Goal: Information Seeking & Learning: Check status

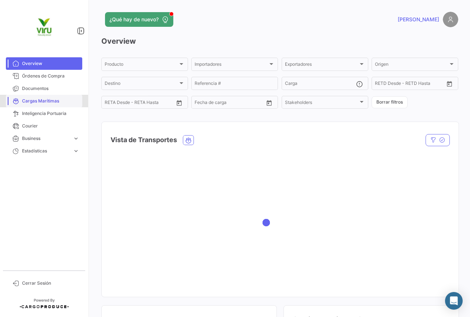
click at [47, 99] on span "Cargas Marítimas" at bounding box center [50, 101] width 57 height 7
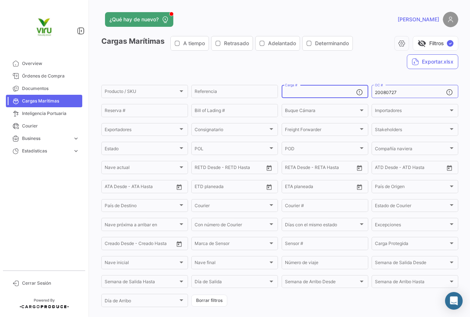
click at [328, 93] on input "Carga #" at bounding box center [320, 92] width 71 height 5
paste input "TLLU1078709"
type input "TLLU1078709"
drag, startPoint x: 392, startPoint y: 92, endPoint x: 370, endPoint y: 92, distance: 21.7
click at [372, 92] on div "20080727 OC #" at bounding box center [415, 91] width 87 height 14
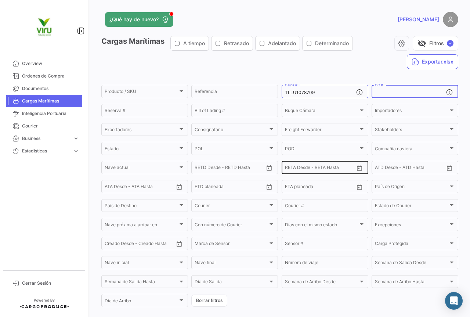
scroll to position [72, 0]
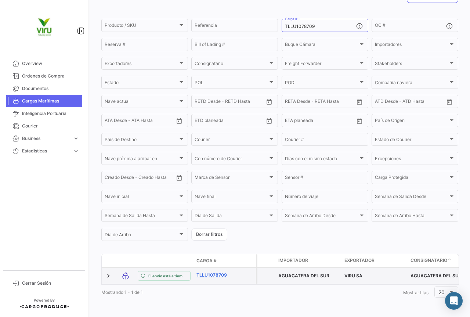
click at [221, 272] on link "TLLU1078709" at bounding box center [216, 275] width 38 height 7
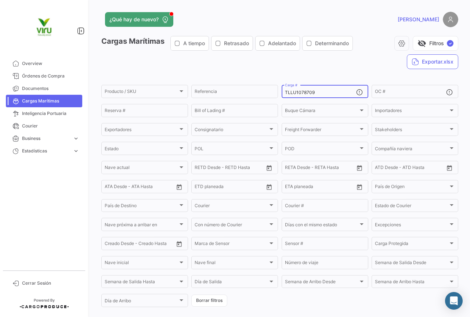
drag, startPoint x: 328, startPoint y: 91, endPoint x: 284, endPoint y: 90, distance: 44.5
click at [285, 90] on input "TLLU1078709" at bounding box center [320, 92] width 71 height 5
paste input "80120"
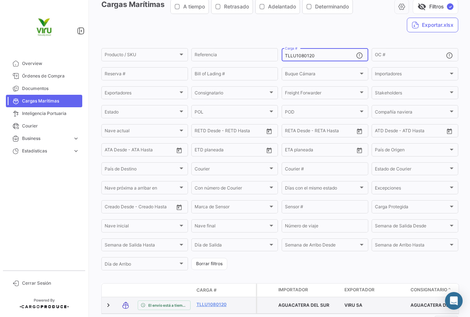
scroll to position [72, 0]
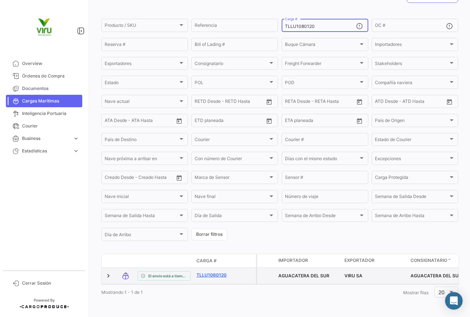
type input "TLLU1080120"
click at [215, 272] on link "TLLU1080120" at bounding box center [216, 275] width 38 height 7
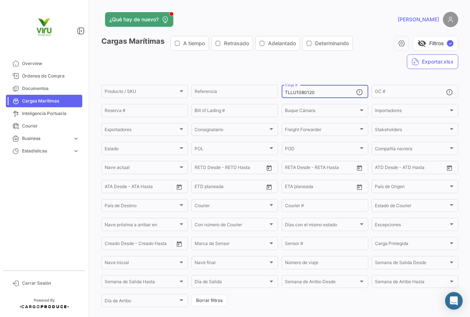
drag, startPoint x: 337, startPoint y: 93, endPoint x: 281, endPoint y: 90, distance: 56.3
click at [282, 90] on div "TLLU1080120 Carga #" at bounding box center [325, 91] width 87 height 14
paste input "7933"
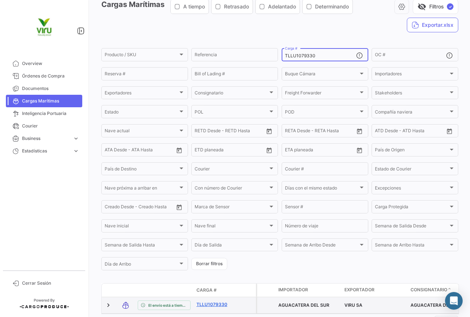
type input "TLLU1079330"
click at [217, 304] on link "TLLU1079330" at bounding box center [216, 304] width 38 height 7
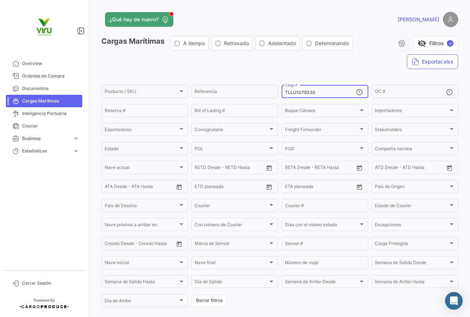
click at [339, 89] on div "TLLU1079330 Carga #" at bounding box center [320, 91] width 71 height 14
drag, startPoint x: 331, startPoint y: 92, endPoint x: 276, endPoint y: 89, distance: 55.2
click at [0, 0] on div "Producto / SKU Producto / SKU Referencia TLLU1079330 Carga # OC # Reserva # Bil…" at bounding box center [0, 0] width 0 height 0
paste input "CGMU6922167"
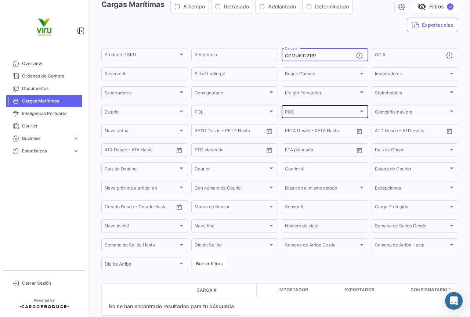
scroll to position [68, 0]
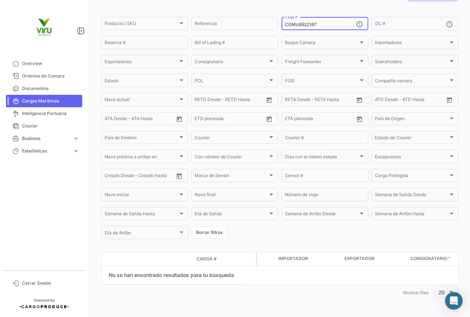
drag, startPoint x: 320, startPoint y: 26, endPoint x: 284, endPoint y: 25, distance: 36.0
click at [285, 25] on input "CGMU6922167" at bounding box center [320, 24] width 71 height 5
paste input "TLLU1079916"
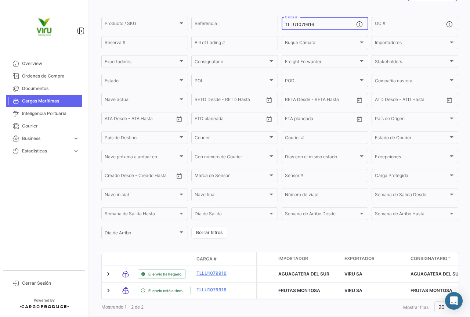
type input "TLLU1079916"
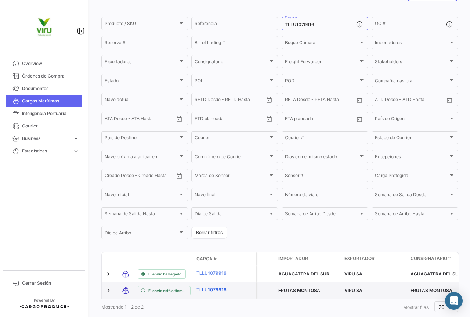
click at [217, 291] on link "TLLU1079916" at bounding box center [216, 290] width 38 height 7
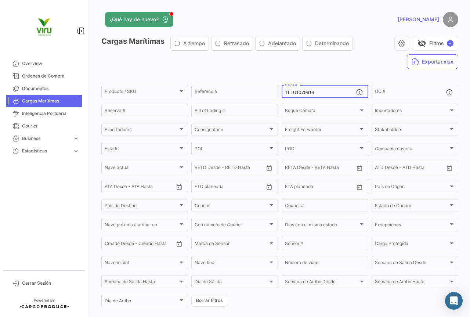
click at [321, 90] on div "TLLU1079916 Carga #" at bounding box center [320, 91] width 71 height 14
drag, startPoint x: 323, startPoint y: 92, endPoint x: 278, endPoint y: 91, distance: 44.5
click at [278, 91] on form "Producto / SKU Producto / SKU Referencia TLLU1079916 Carga # OC # Reserva # Bil…" at bounding box center [279, 196] width 357 height 224
paste input "CAAU4059650"
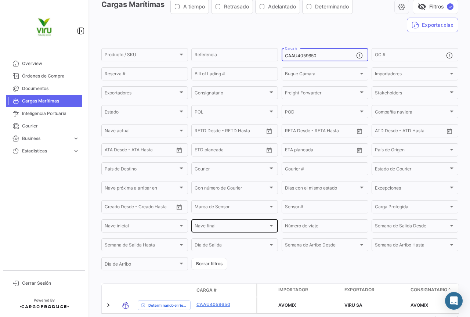
scroll to position [72, 0]
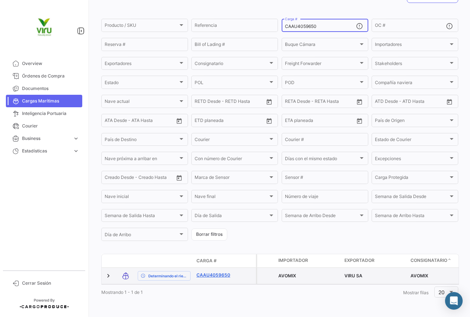
type input "CAAU4059650"
click at [215, 272] on link "CAAU4059650" at bounding box center [216, 275] width 38 height 7
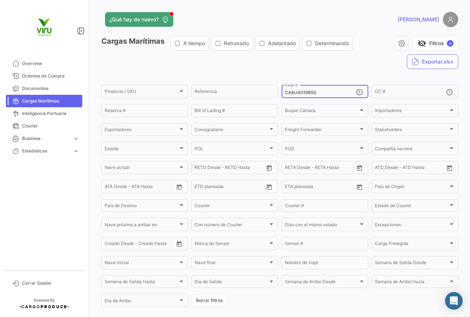
drag, startPoint x: 331, startPoint y: 93, endPoint x: 281, endPoint y: 93, distance: 49.6
click at [282, 93] on div "CAAU4059650 Carga #" at bounding box center [325, 91] width 87 height 14
paste input "HLBU6060233"
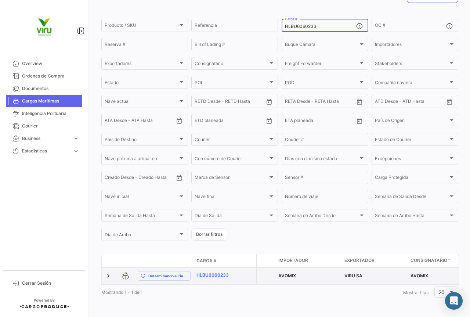
type input "HLBU6060233"
click at [220, 272] on link "HLBU6060233" at bounding box center [216, 275] width 38 height 7
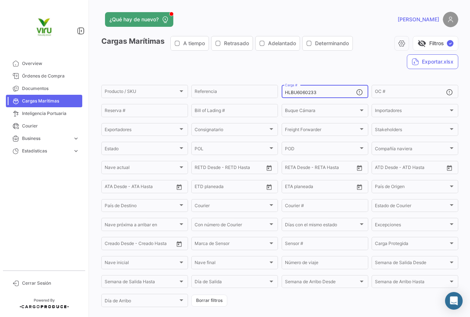
drag, startPoint x: 328, startPoint y: 92, endPoint x: 285, endPoint y: 93, distance: 43.0
click at [285, 93] on input "HLBU6060233" at bounding box center [320, 92] width 71 height 5
paste input "TLLU1079731"
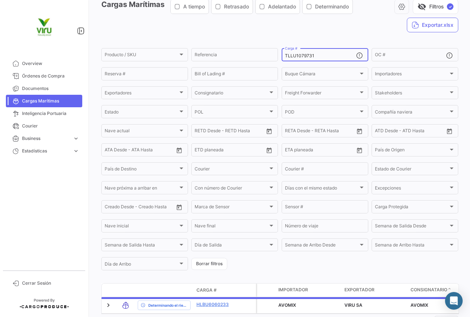
scroll to position [72, 0]
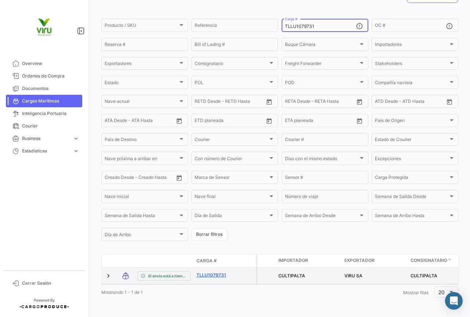
type input "TLLU1079731"
click at [212, 272] on link "TLLU1079731" at bounding box center [216, 275] width 38 height 7
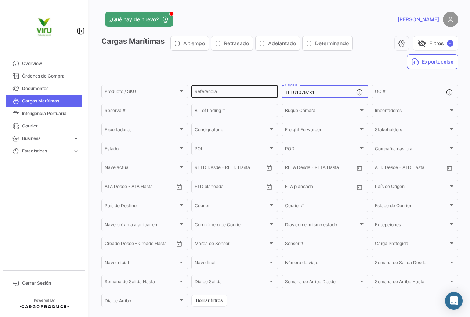
drag, startPoint x: 324, startPoint y: 94, endPoint x: 276, endPoint y: 93, distance: 47.8
click at [0, 0] on div "Producto / SKU Producto / SKU Referencia TLLU1079731 Carga # OC # Reserva # Bil…" at bounding box center [0, 0] width 0 height 0
paste input "HLBU9103724"
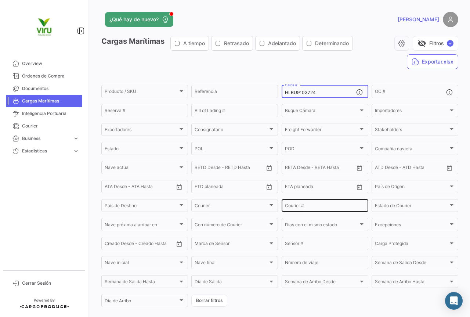
scroll to position [72, 0]
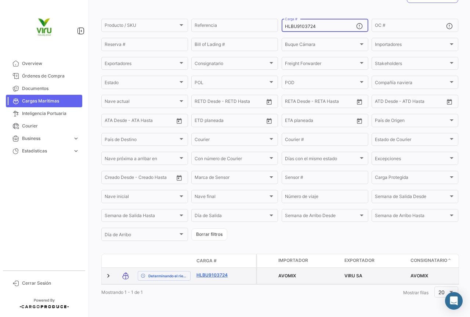
type input "HLBU9103724"
click at [223, 272] on link "HLBU9103724" at bounding box center [216, 275] width 38 height 7
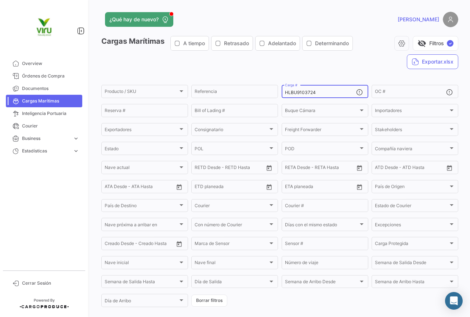
click at [329, 89] on div "HLBU9103724 Carga #" at bounding box center [320, 91] width 71 height 14
drag, startPoint x: 324, startPoint y: 92, endPoint x: 284, endPoint y: 94, distance: 40.5
click at [285, 94] on input "HLBU9103724" at bounding box center [320, 92] width 71 height 5
paste input "MMAU1409889"
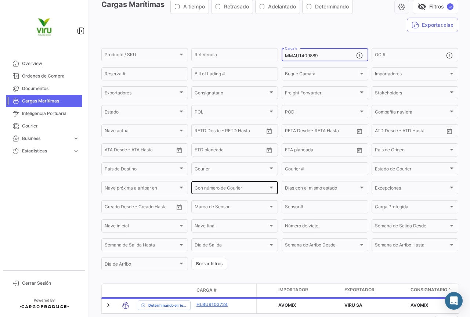
scroll to position [72, 0]
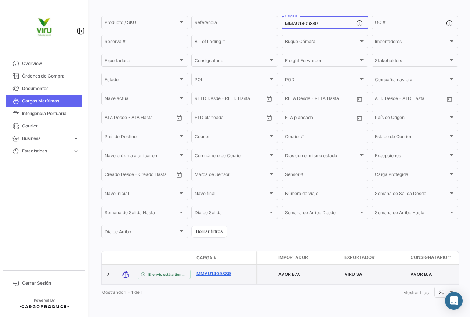
type input "MMAU1409889"
click at [220, 270] on link "MMAU1409889" at bounding box center [216, 273] width 38 height 7
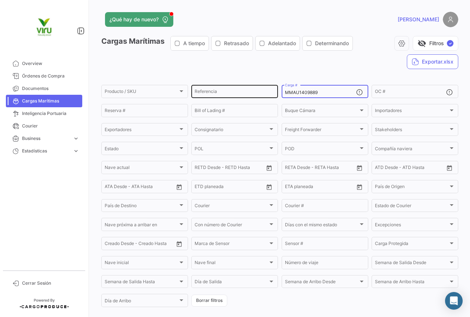
drag, startPoint x: 322, startPoint y: 92, endPoint x: 274, endPoint y: 92, distance: 47.8
click at [0, 0] on div "Producto / SKU Producto / SKU Referencia MMAU1409889 Carga # OC # Reserva # Bil…" at bounding box center [0, 0] width 0 height 0
paste input "CAU6005426"
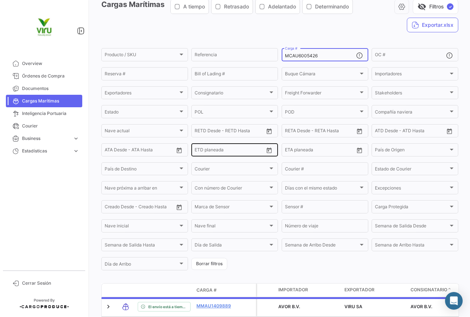
scroll to position [72, 0]
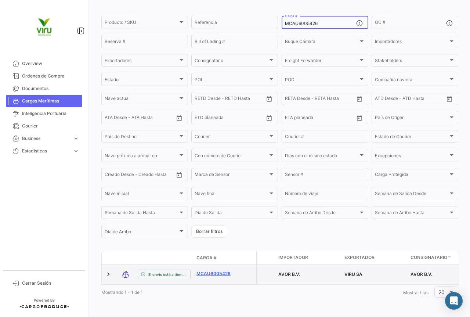
type input "MCAU6005426"
click at [219, 271] on link "MCAU6005426" at bounding box center [216, 273] width 38 height 7
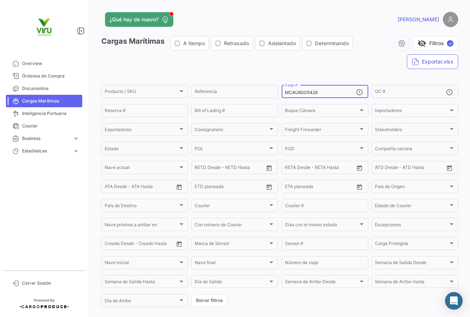
drag, startPoint x: 321, startPoint y: 93, endPoint x: 284, endPoint y: 93, distance: 37.1
click at [285, 93] on input "MCAU6005426" at bounding box center [320, 92] width 71 height 5
paste input "HLBU6202132"
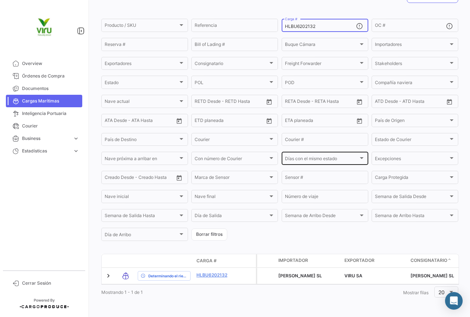
scroll to position [72, 0]
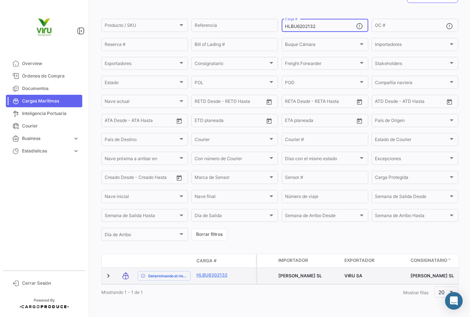
type input "HLBU6202132"
click at [307, 273] on span "[PERSON_NAME] SL" at bounding box center [300, 276] width 44 height 6
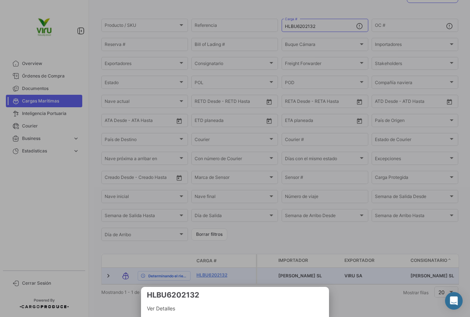
click at [223, 272] on div at bounding box center [235, 158] width 470 height 317
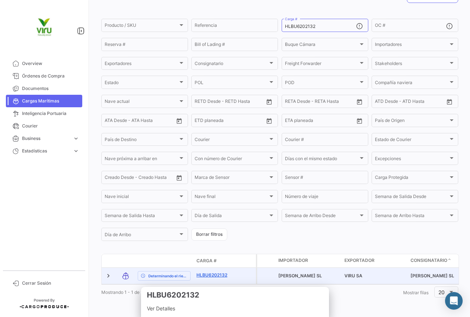
click at [216, 272] on link "HLBU6202132" at bounding box center [216, 275] width 38 height 7
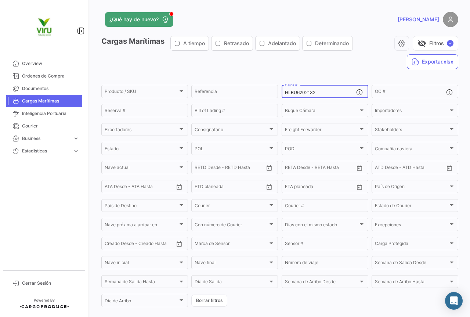
drag, startPoint x: 334, startPoint y: 93, endPoint x: 281, endPoint y: 92, distance: 52.6
click at [282, 92] on div "HLBU6202132 Carga #" at bounding box center [325, 91] width 87 height 14
paste input "9524298"
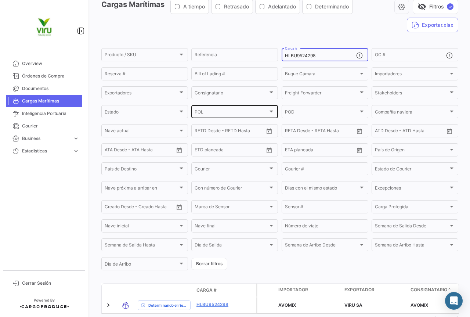
scroll to position [72, 0]
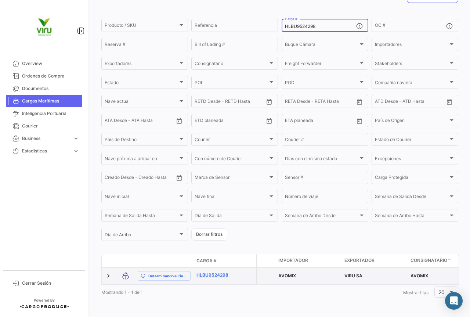
type input "HLBU9524298"
click at [209, 272] on link "HLBU9524298" at bounding box center [216, 275] width 38 height 7
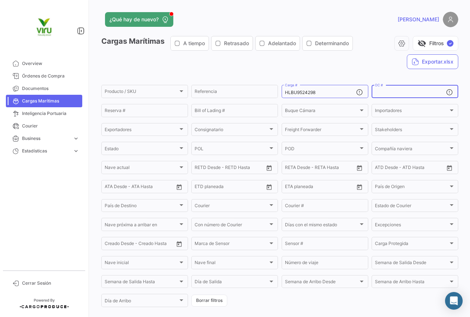
click at [395, 91] on input "OC #" at bounding box center [410, 92] width 71 height 5
paste input "20079823"
type input "20079823"
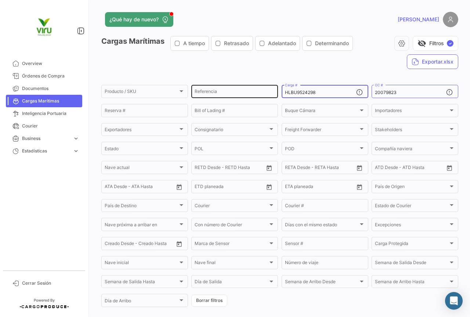
drag, startPoint x: 330, startPoint y: 90, endPoint x: 263, endPoint y: 91, distance: 66.9
click at [0, 0] on div "Producto / SKU Producto / SKU Referencia HLBU9524298 Carga # 20079823 OC # Rese…" at bounding box center [0, 0] width 0 height 0
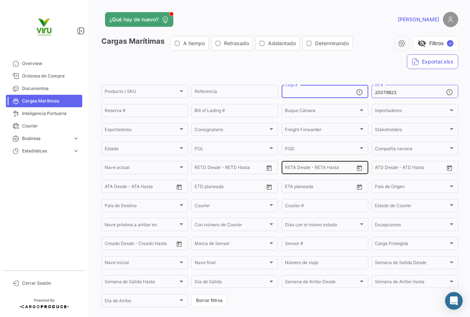
scroll to position [50, 0]
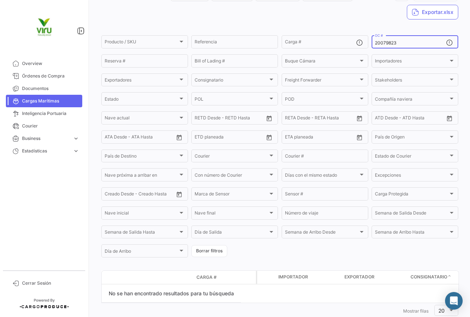
drag, startPoint x: 397, startPoint y: 43, endPoint x: 370, endPoint y: 39, distance: 27.5
click at [372, 39] on div "20079823 OC #" at bounding box center [415, 41] width 87 height 14
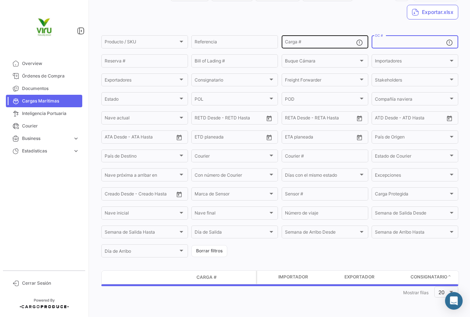
click at [310, 43] on input "Carga #" at bounding box center [320, 42] width 71 height 5
paste input "TCLU1375144"
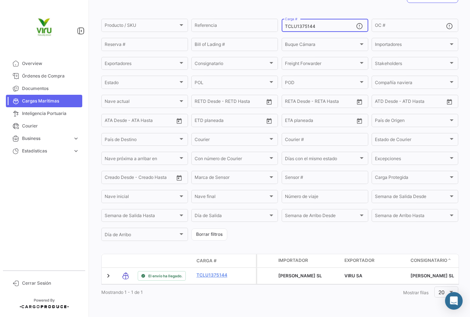
scroll to position [75, 0]
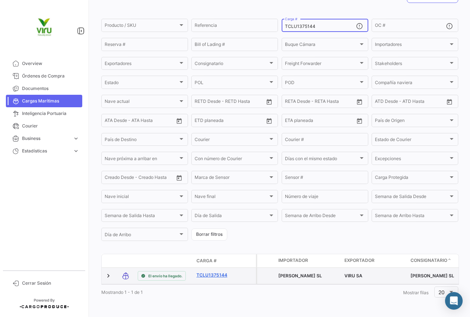
type input "TCLU1375144"
click at [215, 272] on link "TCLU1375144" at bounding box center [216, 275] width 38 height 7
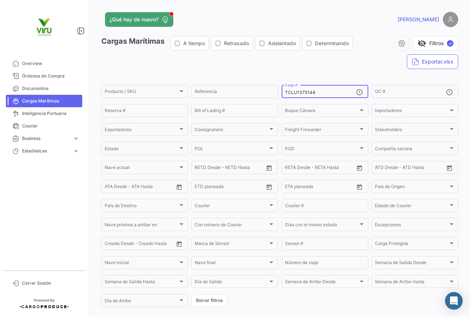
drag, startPoint x: 328, startPoint y: 93, endPoint x: 281, endPoint y: 90, distance: 46.7
click at [282, 90] on div "TCLU1375144 Carga #" at bounding box center [325, 91] width 87 height 14
paste input "UAEU124027"
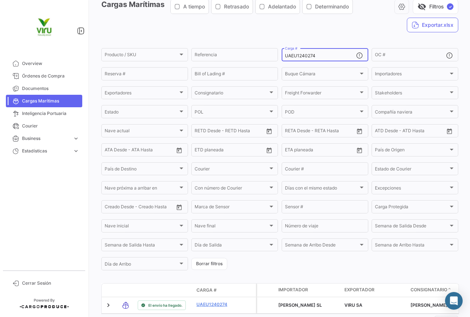
scroll to position [75, 0]
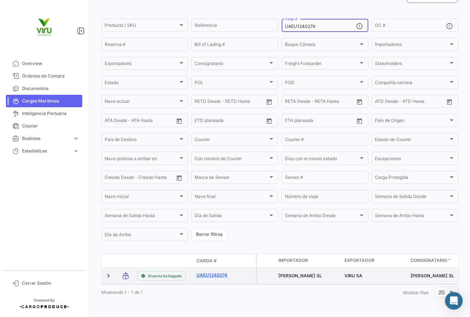
type input "UAEU1240274"
click at [209, 272] on link "UAEU1240274" at bounding box center [216, 275] width 38 height 7
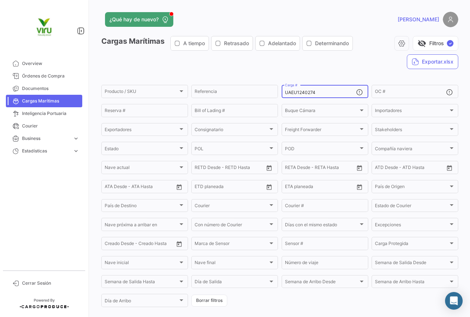
drag, startPoint x: 334, startPoint y: 93, endPoint x: 284, endPoint y: 93, distance: 50.3
click at [285, 93] on input "UAEU1240274" at bounding box center [320, 92] width 71 height 5
paste input "HLBU9130329"
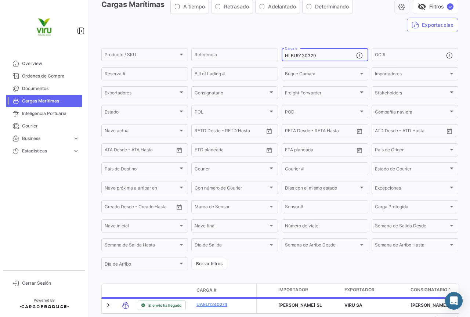
scroll to position [73, 0]
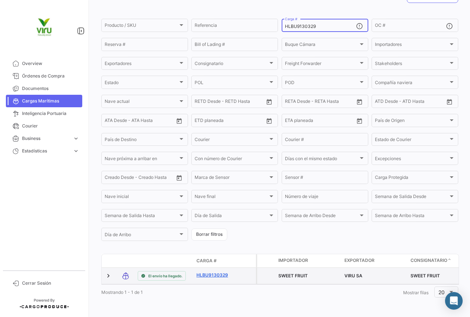
type input "HLBU9130329"
click at [218, 272] on link "HLBU9130329" at bounding box center [216, 275] width 38 height 7
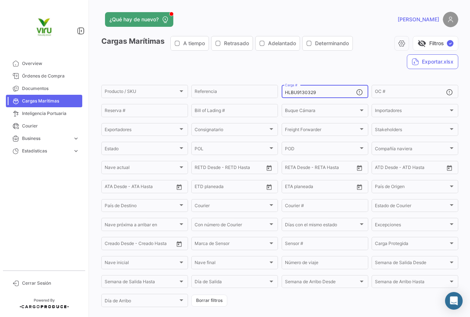
drag, startPoint x: 333, startPoint y: 94, endPoint x: 278, endPoint y: 94, distance: 54.7
click at [278, 94] on form "Producto / SKU Producto / SKU Referencia HLBU9130329 Carga # OC # Reserva # Bil…" at bounding box center [279, 196] width 357 height 224
paste input "260195"
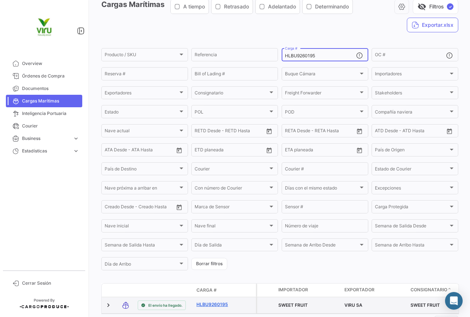
type input "HLBU9260195"
click at [221, 306] on link "HLBU9260195" at bounding box center [216, 304] width 38 height 7
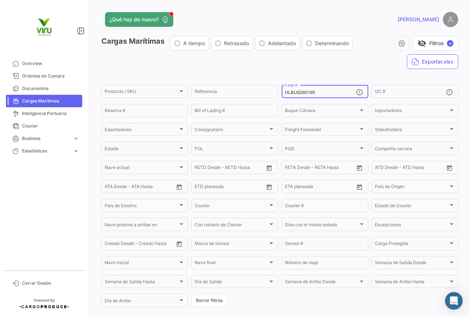
click at [324, 96] on div "HLBU9260195 Carga #" at bounding box center [320, 91] width 71 height 14
drag, startPoint x: 323, startPoint y: 93, endPoint x: 281, endPoint y: 89, distance: 42.0
click at [282, 89] on div "HLBU9260195 Carga #" at bounding box center [325, 91] width 87 height 14
paste input "6221657 HLBU9322039"
click at [312, 92] on input "HLBU6221657 HLBU9322039" at bounding box center [320, 92] width 71 height 5
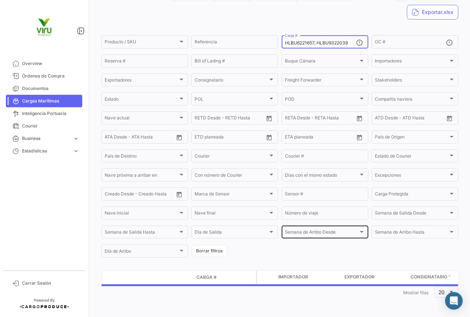
scroll to position [68, 0]
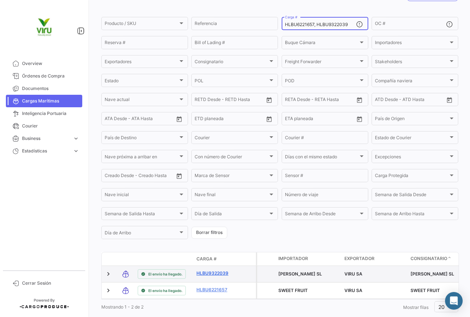
type input "HLBU6221657, HLBU9322039"
click at [216, 273] on link "HLBU9322039" at bounding box center [216, 273] width 38 height 7
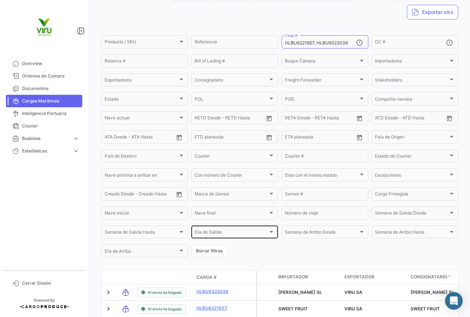
scroll to position [94, 0]
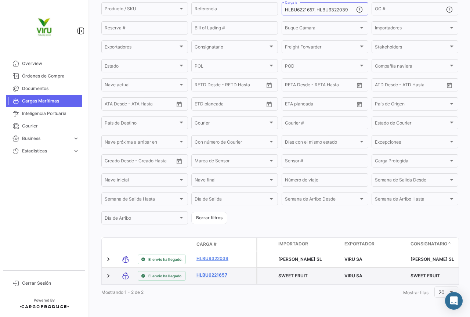
click at [209, 272] on link "HLBU6221657" at bounding box center [216, 275] width 38 height 7
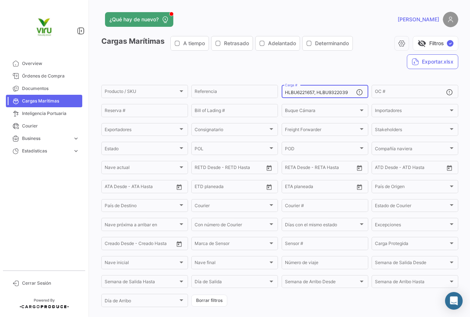
drag, startPoint x: 348, startPoint y: 94, endPoint x: 277, endPoint y: 94, distance: 70.2
click at [277, 94] on form "Producto / SKU Producto / SKU Referencia HLBU6221657, HLBU9322039 Carga # OC # …" at bounding box center [279, 196] width 357 height 224
paste input "9331431 HLBU9747331"
click at [313, 92] on input "HLBU9331431 HLBU9747331" at bounding box center [320, 92] width 71 height 5
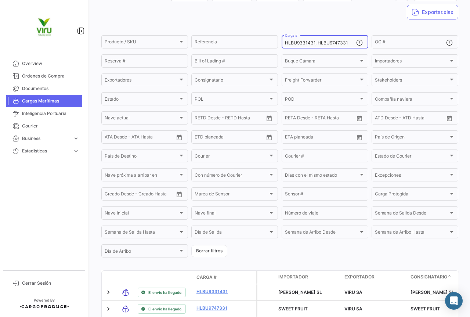
scroll to position [68, 0]
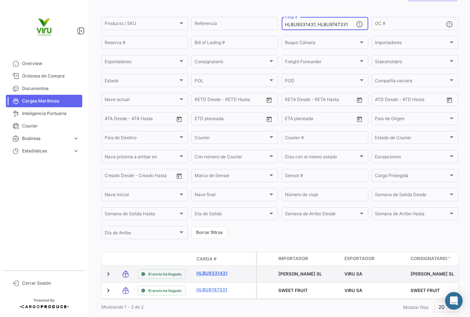
type input "HLBU9331431, HLBU9747331"
click at [211, 274] on link "HLBU9331431" at bounding box center [216, 273] width 38 height 7
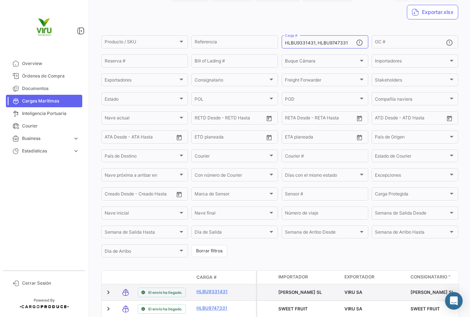
scroll to position [94, 0]
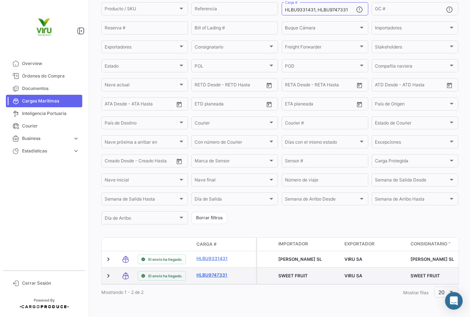
click at [207, 272] on link "HLBU9747331" at bounding box center [216, 275] width 38 height 7
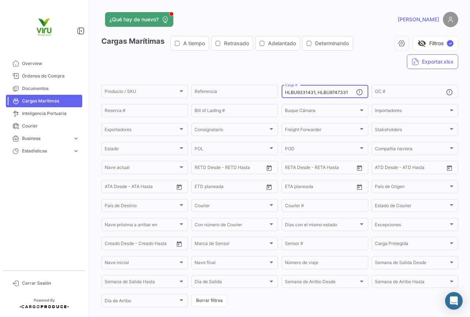
drag, startPoint x: 284, startPoint y: 91, endPoint x: 350, endPoint y: 93, distance: 65.8
click at [350, 93] on input "HLBU9331431, HLBU9747331" at bounding box center [320, 92] width 71 height 5
paste input "431739"
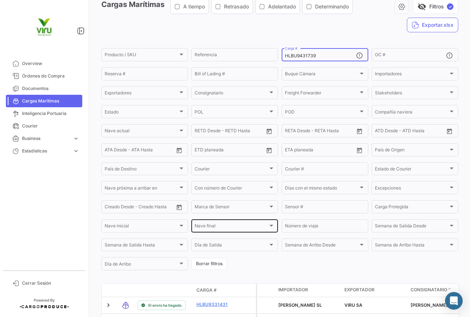
scroll to position [73, 0]
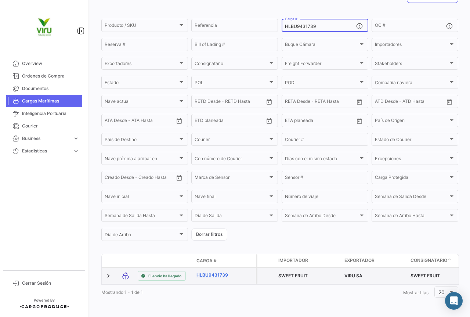
type input "HLBU9431739"
click at [214, 272] on link "HLBU9431739" at bounding box center [216, 275] width 38 height 7
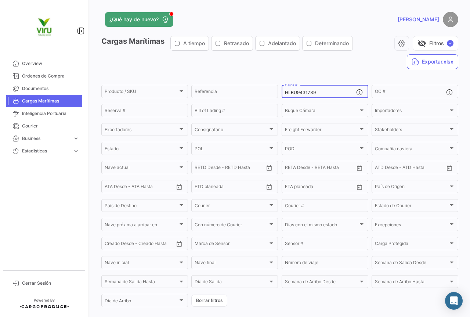
drag, startPoint x: 320, startPoint y: 94, endPoint x: 279, endPoint y: 98, distance: 40.6
click at [279, 98] on form "Producto / SKU Producto / SKU Referencia HLBU9431739 Carga # OC # Reserva # Bil…" at bounding box center [279, 196] width 357 height 224
paste input "582519 HLBU9360738 HLBU9181434 HLBU9181748"
click at [287, 91] on input "HLBU9582519 HLBU9360738 HLBU9181434 HLBU9181748" at bounding box center [320, 92] width 71 height 5
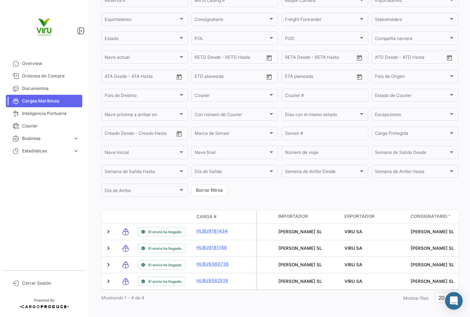
scroll to position [133, 0]
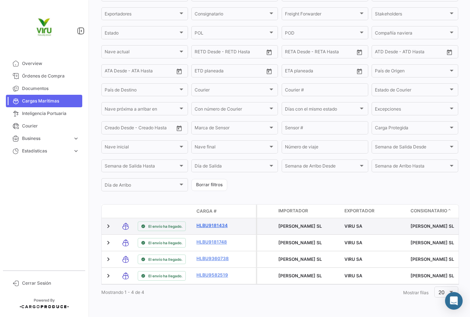
type input "HLBU9582519, HLBU9360738, HLBU9181434, HLBU9181748"
click at [220, 222] on link "HLBU9181434" at bounding box center [216, 225] width 38 height 7
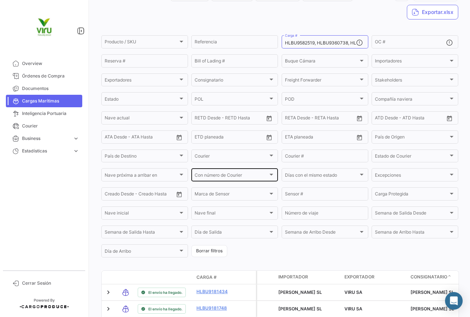
scroll to position [133, 0]
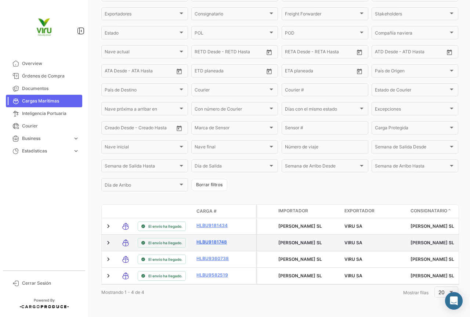
click at [219, 239] on link "HLBU9181748" at bounding box center [216, 242] width 38 height 7
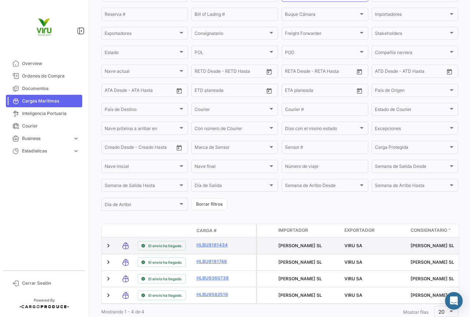
scroll to position [133, 0]
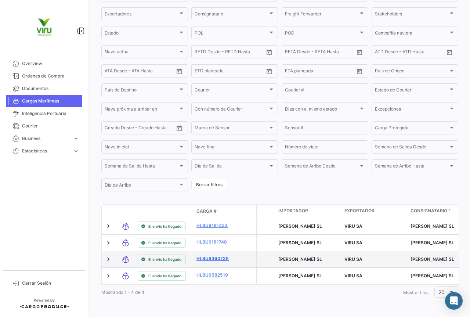
click at [218, 255] on link "HLBU9360738" at bounding box center [216, 258] width 38 height 7
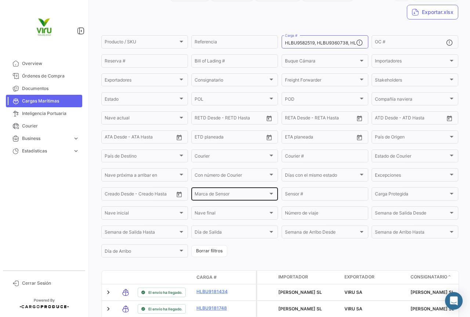
scroll to position [133, 0]
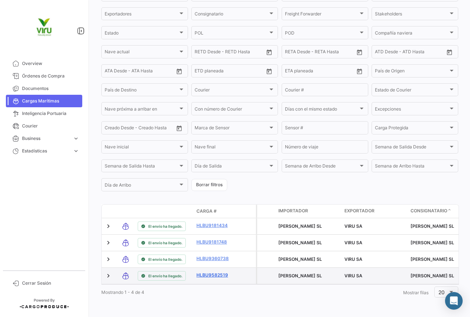
click at [223, 272] on link "HLBU9582519" at bounding box center [216, 275] width 38 height 7
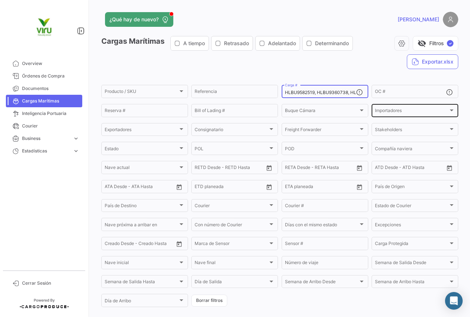
scroll to position [0, 57]
drag, startPoint x: 284, startPoint y: 91, endPoint x: 370, endPoint y: 105, distance: 87.3
click at [0, 0] on div "Producto / SKU Producto / SKU Referencia HLBU9582519, HLBU9360738, HLBU9181434,…" at bounding box center [0, 0] width 0 height 0
paste input "453147"
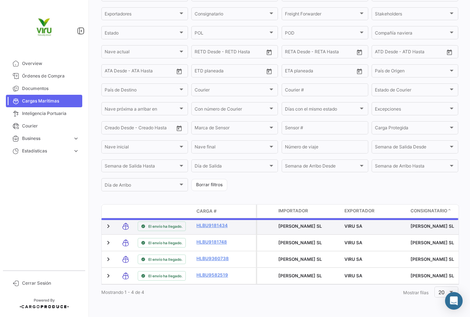
scroll to position [75, 0]
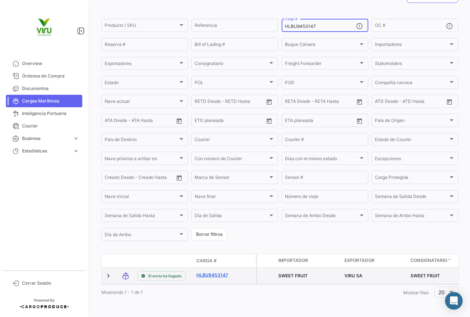
type input "HLBU9453147"
click at [211, 272] on link "HLBU9453147" at bounding box center [216, 275] width 38 height 7
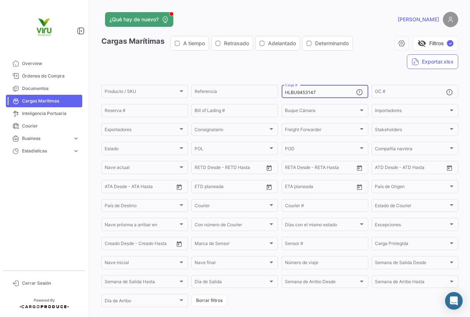
drag, startPoint x: 331, startPoint y: 93, endPoint x: 285, endPoint y: 90, distance: 46.0
click at [285, 90] on input "HLBU9453147" at bounding box center [320, 92] width 71 height 5
paste input "MMAU1407886"
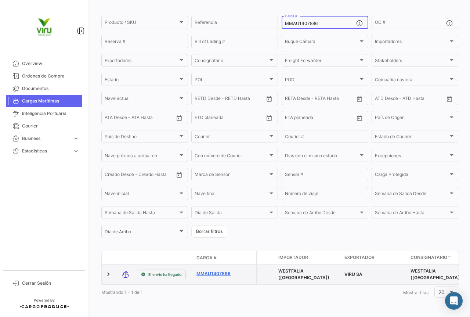
type input "MMAU1407886"
click at [221, 271] on link "MMAU1407886" at bounding box center [216, 273] width 38 height 7
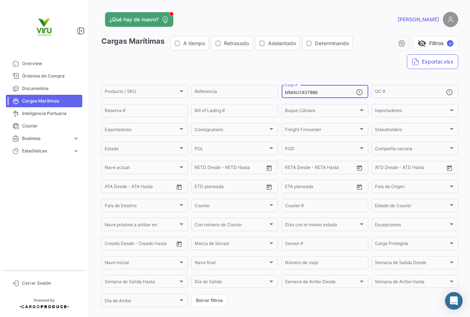
drag, startPoint x: 334, startPoint y: 93, endPoint x: 279, endPoint y: 93, distance: 55.1
click at [279, 93] on form "Producto / SKU Producto / SKU Referencia MMAU1407886 Carga # OC # Reserva # Bil…" at bounding box center [279, 196] width 357 height 224
paste input "295960"
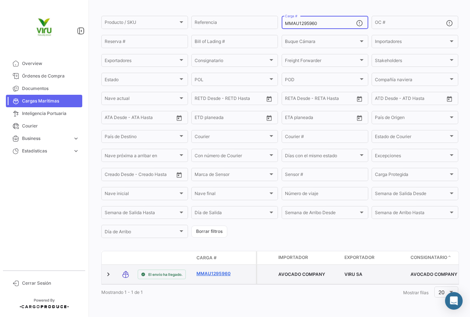
type input "MMAU1295960"
click at [227, 270] on link "MMAU1295960" at bounding box center [216, 273] width 38 height 7
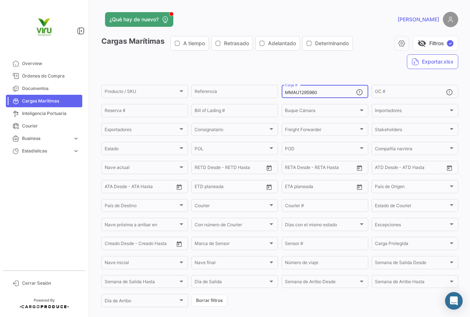
drag, startPoint x: 327, startPoint y: 95, endPoint x: 282, endPoint y: 93, distance: 44.5
click at [282, 93] on div "MMAU1295960 Carga #" at bounding box center [325, 91] width 87 height 14
paste input "RFU000029"
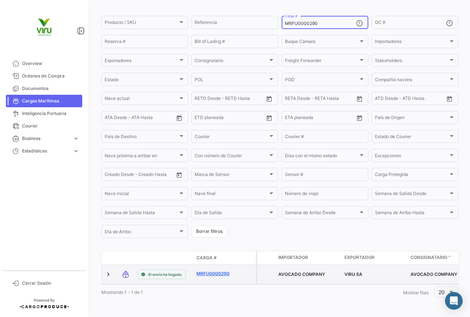
type input "MRFU0000290"
click at [216, 270] on link "MRFU0000290" at bounding box center [216, 273] width 38 height 7
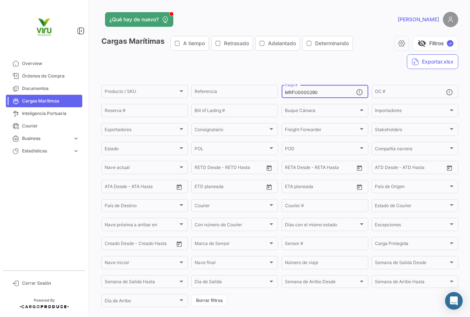
drag, startPoint x: 330, startPoint y: 90, endPoint x: 282, endPoint y: 92, distance: 48.1
click at [282, 92] on div "MRFU0000290 Carga #" at bounding box center [325, 91] width 87 height 14
paste input "MAU132096"
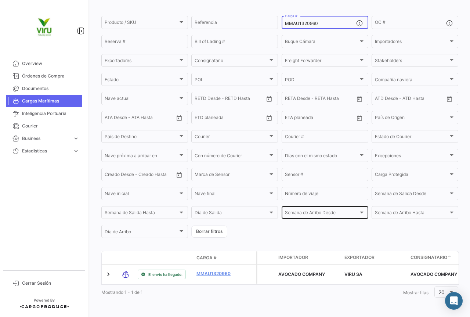
scroll to position [75, 0]
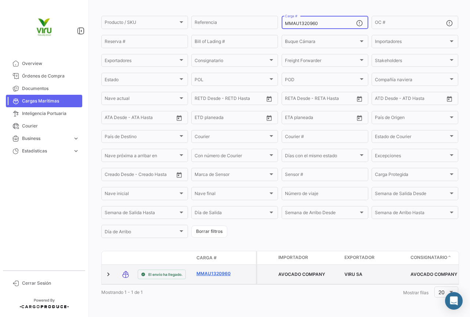
type input "MMAU1320960"
click at [212, 270] on link "MMAU1320960" at bounding box center [216, 273] width 38 height 7
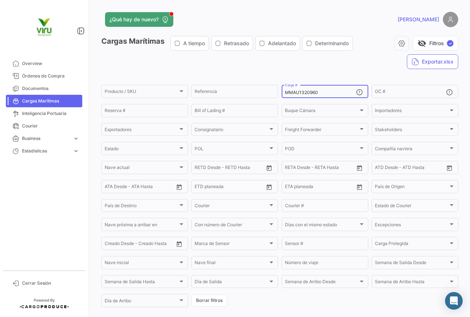
drag, startPoint x: 329, startPoint y: 94, endPoint x: 284, endPoint y: 91, distance: 45.3
click at [285, 91] on input "MMAU1320960" at bounding box center [320, 92] width 71 height 5
paste input "65311"
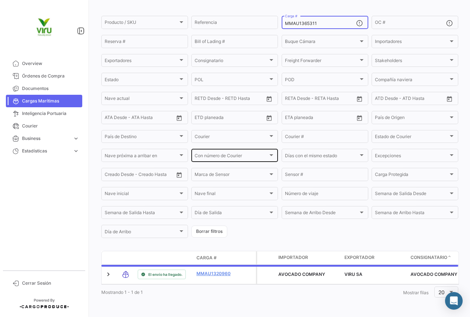
scroll to position [75, 0]
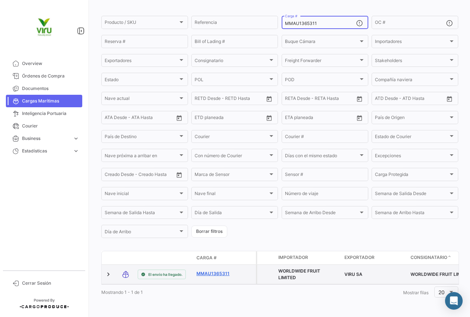
type input "MMAU1365311"
click at [207, 270] on link "MMAU1365311" at bounding box center [216, 273] width 38 height 7
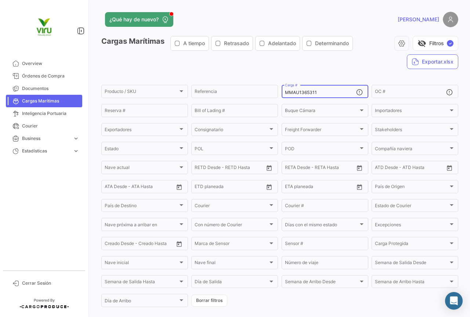
drag, startPoint x: 319, startPoint y: 93, endPoint x: 283, endPoint y: 98, distance: 36.3
click at [285, 98] on div "MMAU1365311 Carga #" at bounding box center [320, 91] width 71 height 14
paste input "46815"
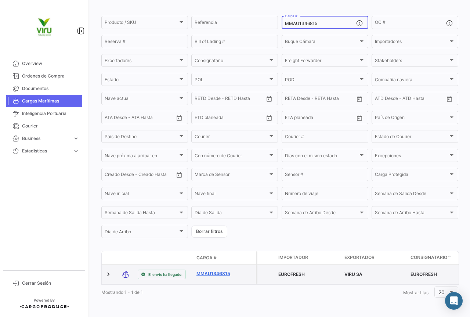
type input "MMAU1346815"
click at [220, 270] on link "MMAU1346815" at bounding box center [216, 273] width 38 height 7
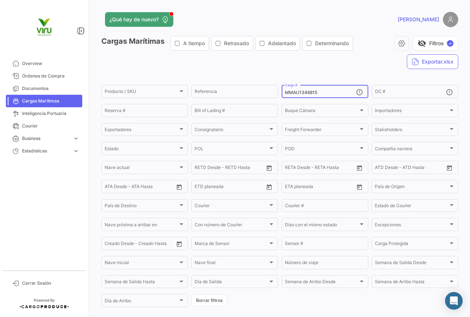
drag, startPoint x: 324, startPoint y: 92, endPoint x: 282, endPoint y: 94, distance: 41.2
click at [282, 94] on div "MMAU1346815 Carga #" at bounding box center [325, 91] width 87 height 14
paste input "10155 TLLU1080033"
click at [314, 94] on input "MMAU1310155 TLLU1080033" at bounding box center [320, 92] width 71 height 5
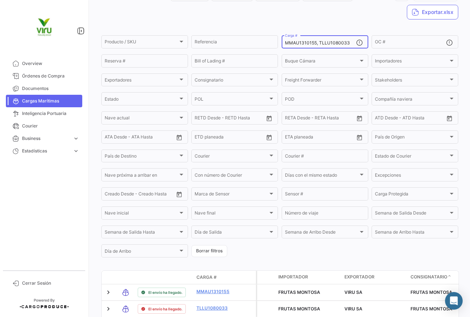
scroll to position [68, 0]
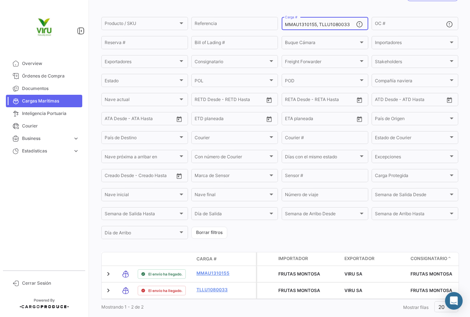
type input "MMAU1310155, TLLU1080033"
click at [224, 274] on link "MMAU1310155" at bounding box center [216, 273] width 38 height 7
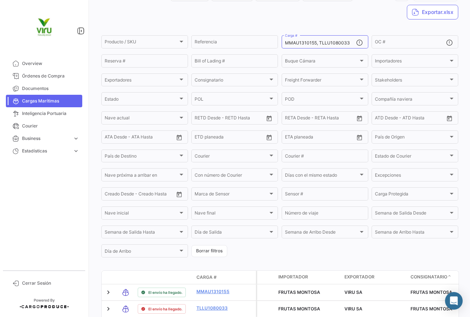
scroll to position [94, 0]
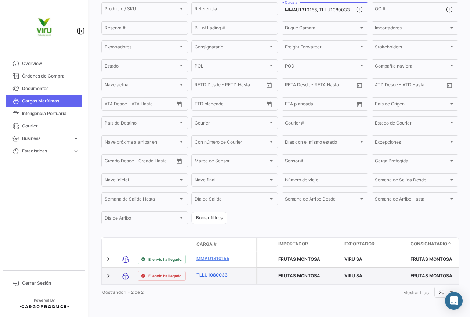
click at [220, 272] on link "TLLU1080033" at bounding box center [216, 275] width 38 height 7
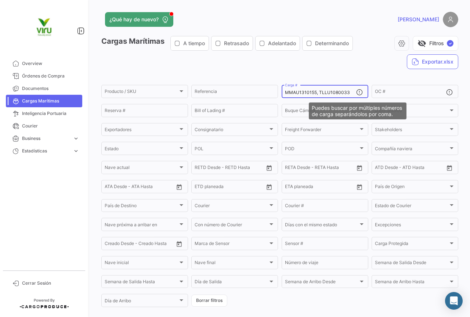
drag, startPoint x: 284, startPoint y: 92, endPoint x: 358, endPoint y: 90, distance: 73.9
click at [358, 90] on div "MMAU1310155, TLLU1080033 Carga #" at bounding box center [325, 91] width 87 height 14
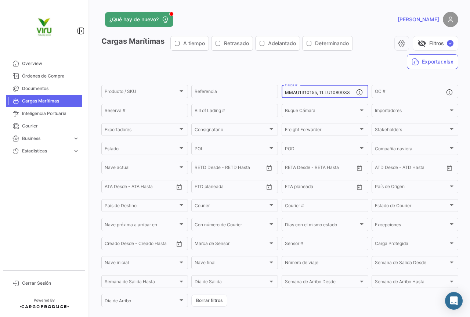
paste input "CGMU6987445 TLLU1080157 TLLU1080460 CGMU6904667"
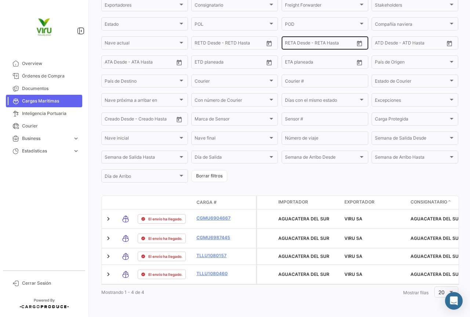
scroll to position [133, 0]
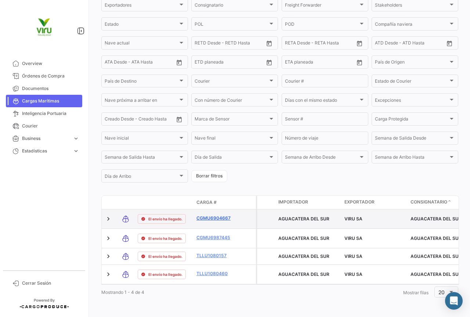
type input "CGMU6987445, TLLU1080157, TLLU1080460, CGMU6904667"
click at [217, 215] on link "CGMU6904667" at bounding box center [216, 218] width 38 height 7
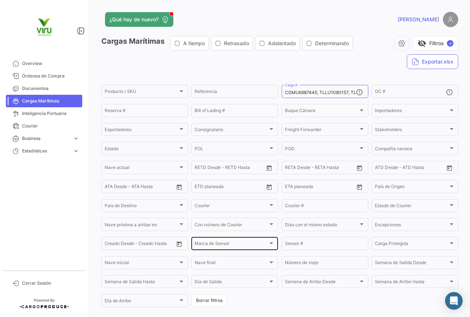
scroll to position [133, 0]
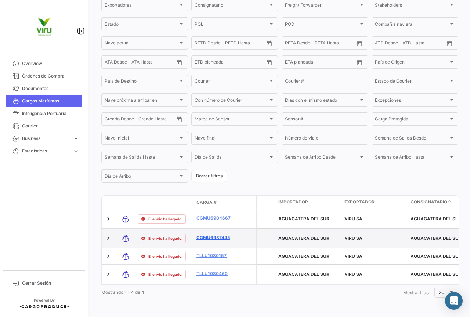
click at [211, 234] on link "CGMU6987445" at bounding box center [216, 237] width 38 height 7
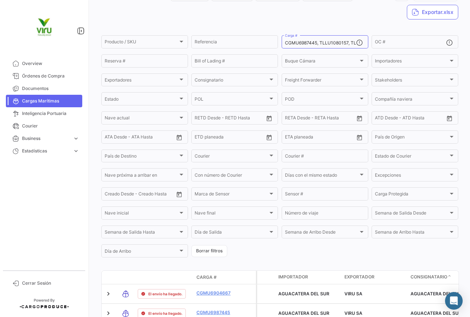
scroll to position [123, 0]
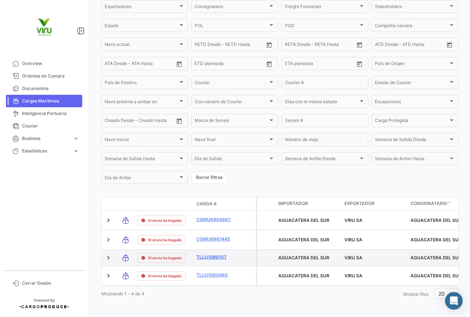
click at [211, 259] on link "TLLU1080157" at bounding box center [216, 257] width 38 height 7
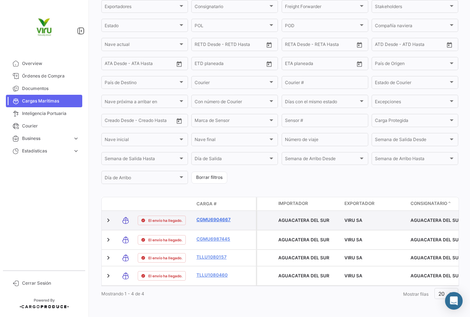
scroll to position [133, 0]
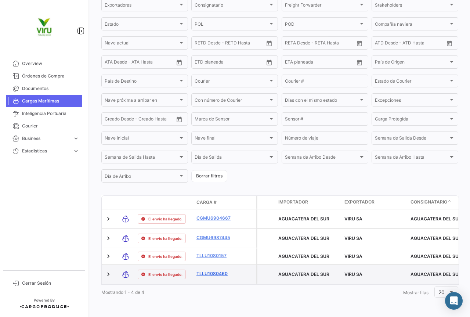
click at [220, 270] on link "TLLU1080460" at bounding box center [216, 273] width 38 height 7
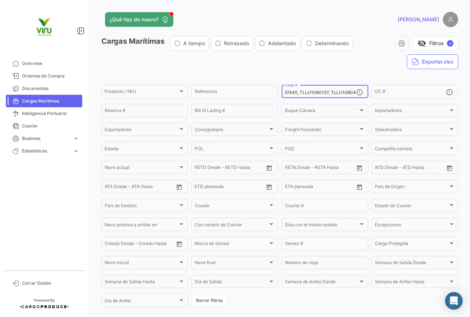
scroll to position [0, 60]
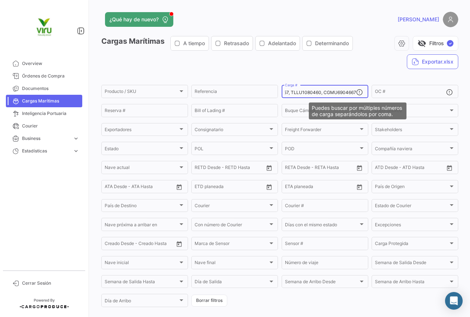
drag, startPoint x: 284, startPoint y: 94, endPoint x: 353, endPoint y: 97, distance: 69.5
click at [355, 98] on body "Overview Órdenes de Compra Documentos Cargas Marítimas Inteligencia Portuaria C…" at bounding box center [235, 158] width 470 height 317
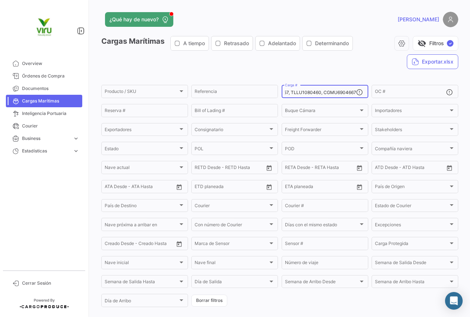
paste input "7030571"
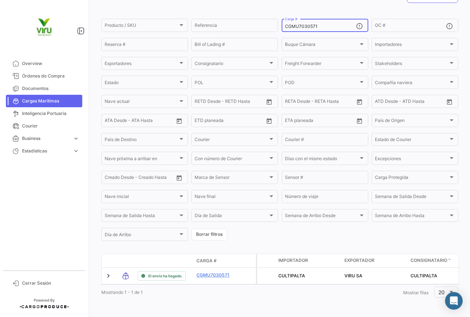
scroll to position [75, 0]
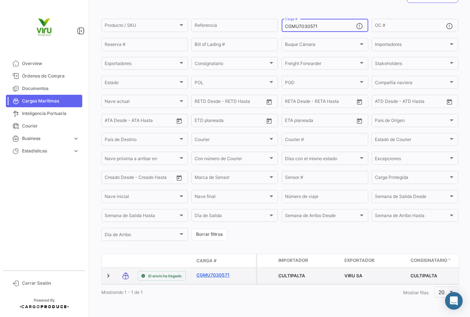
type input "CGMU7030571"
click at [213, 272] on link "CGMU7030571" at bounding box center [216, 275] width 38 height 7
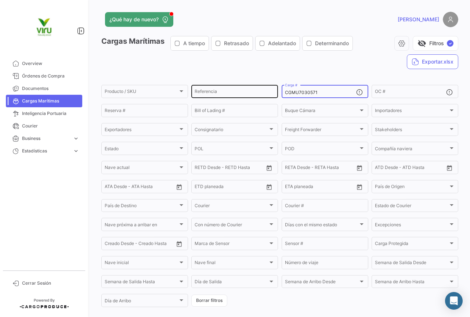
drag, startPoint x: 327, startPoint y: 95, endPoint x: 271, endPoint y: 93, distance: 55.1
click at [0, 0] on div "Producto / SKU Producto / SKU Referencia CGMU7030571 Carga # OC # Reserva # Bil…" at bounding box center [0, 0] width 0 height 0
paste input "05753 CGMU6940155 CGMU6923395"
click at [317, 93] on input "CGMU7005753 CGMU6940155 CGMU6923395" at bounding box center [320, 92] width 71 height 5
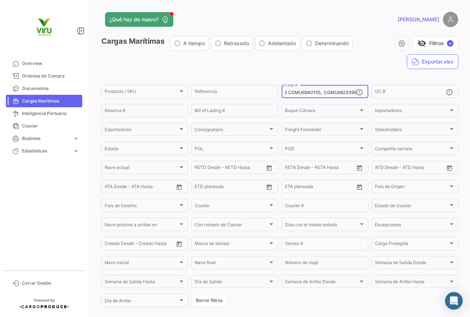
click at [285, 91] on input "CGMU7005753 CGMU6940155, CGMU6923395" at bounding box center [320, 92] width 71 height 5
click at [322, 95] on input "CGMU7005753, CGMU6940155, CGMU6923395" at bounding box center [320, 92] width 71 height 5
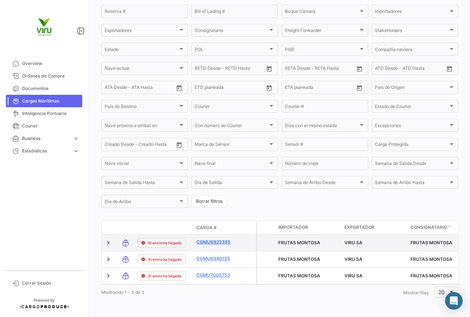
type input "CGMU7005753, CGMU6940155, CGMU6923395"
click at [213, 239] on link "CGMU6923395" at bounding box center [216, 242] width 38 height 7
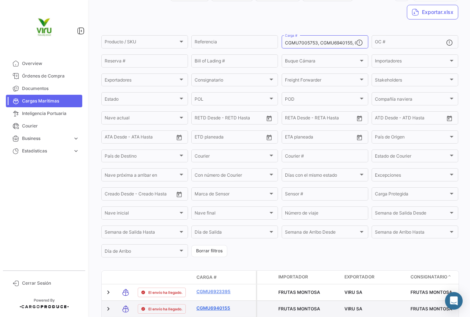
scroll to position [86, 0]
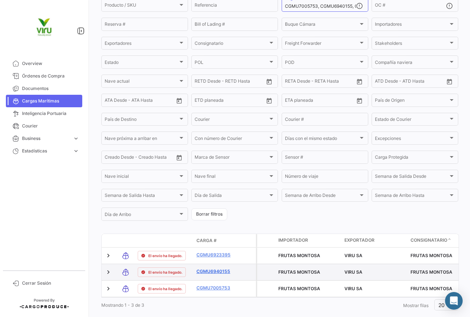
click at [211, 275] on link "CGMU6940155" at bounding box center [216, 271] width 38 height 7
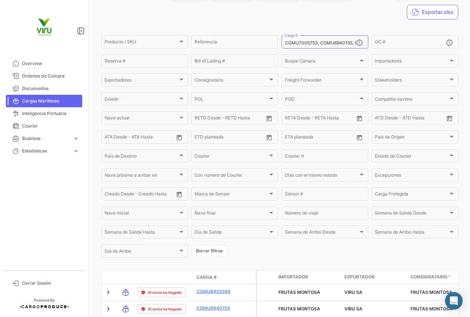
scroll to position [114, 0]
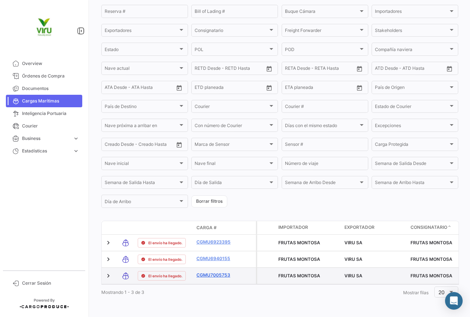
click at [212, 272] on link "CGMU7005753" at bounding box center [216, 275] width 38 height 7
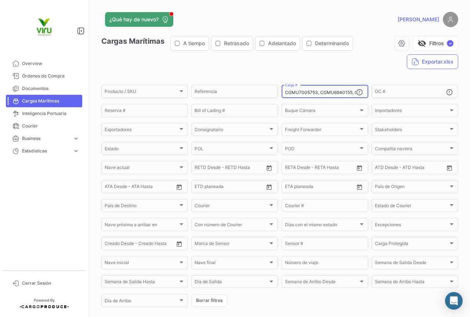
scroll to position [0, 32]
drag, startPoint x: 284, startPoint y: 92, endPoint x: 363, endPoint y: 90, distance: 79.0
click at [363, 90] on div "CGMU7005753, CGMU6940155, CGMU6923395 Carga #" at bounding box center [325, 91] width 87 height 14
paste input "6967768"
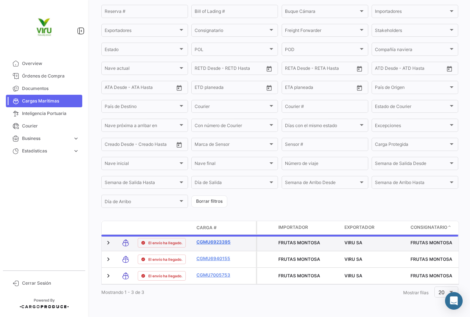
scroll to position [75, 0]
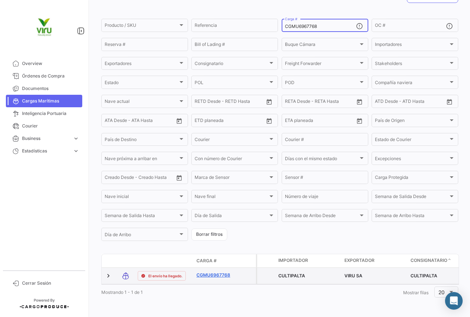
type input "CGMU6967768"
click at [212, 272] on link "CGMU6967768" at bounding box center [216, 275] width 38 height 7
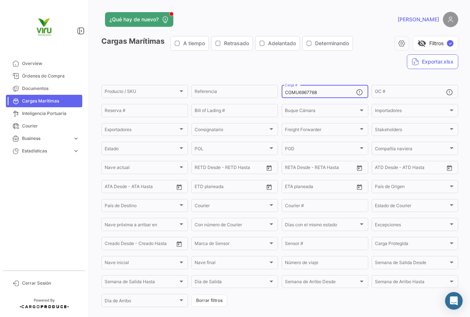
drag, startPoint x: 317, startPoint y: 93, endPoint x: 282, endPoint y: 89, distance: 35.5
click at [282, 89] on div "CGMU6967768 Carga #" at bounding box center [325, 91] width 87 height 14
paste input "TLLU1080183 TLLU1079407 TLLU1050126 TLLU1078972 TLLU1049552 TLLU1052031"
type input "TLLU1080183, TLLU1079407, TLLU1050126, TLLU1078972, TLLU1049552, TLLU1052031"
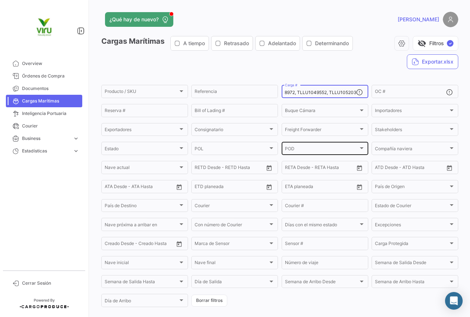
scroll to position [73, 0]
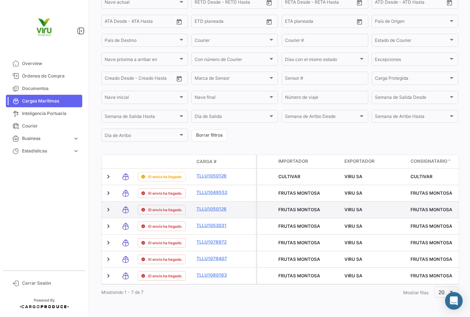
scroll to position [0, 115]
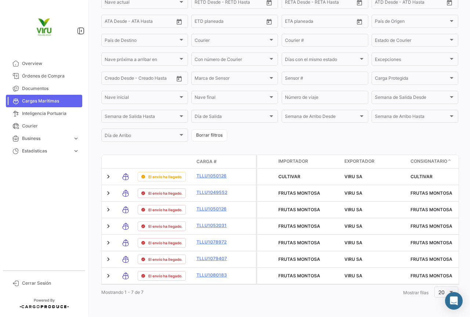
type input "TLLU1080183, TLLU1079407, TLLU1050126, TLLU1078972, TLLU1049552, TLLU1052031"
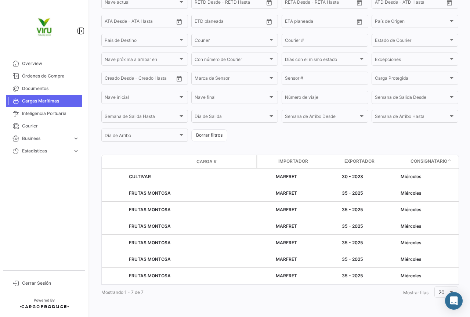
scroll to position [0, 0]
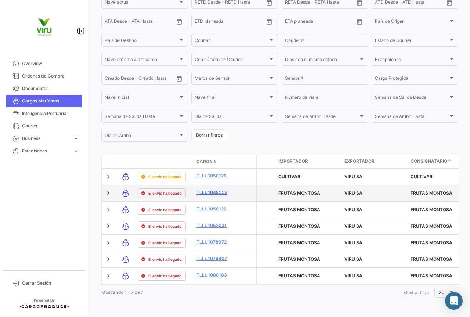
click at [213, 189] on link "TLLU1049552" at bounding box center [216, 192] width 38 height 7
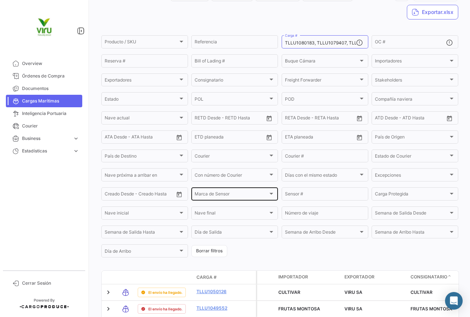
scroll to position [191, 0]
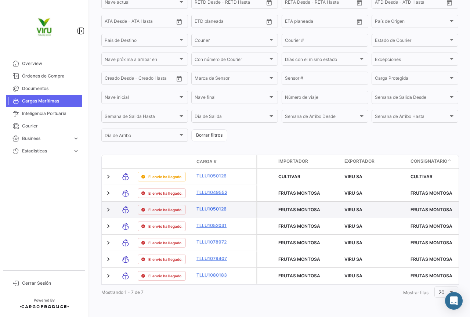
click at [216, 206] on link "TLLU1050126" at bounding box center [216, 209] width 38 height 7
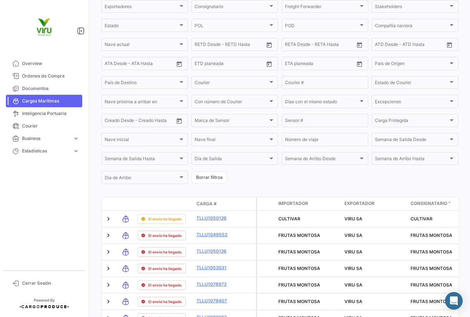
scroll to position [160, 0]
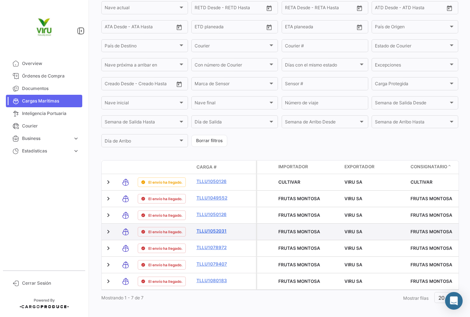
click at [212, 234] on link "TLLU1052031" at bounding box center [216, 231] width 38 height 7
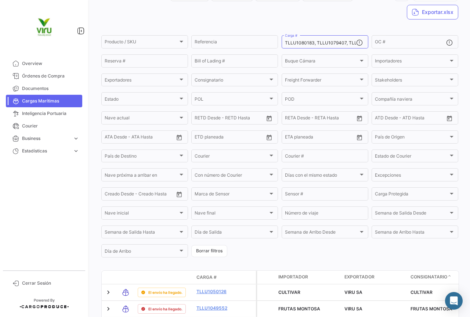
scroll to position [191, 0]
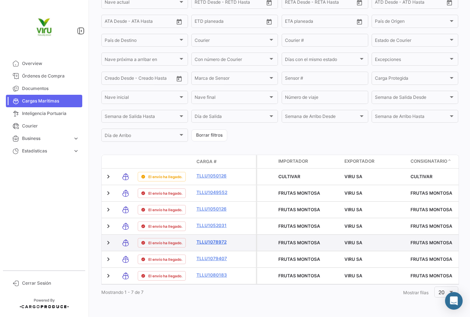
click at [217, 239] on link "TLLU1078972" at bounding box center [216, 242] width 38 height 7
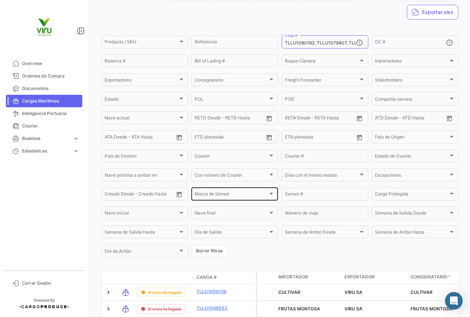
scroll to position [191, 0]
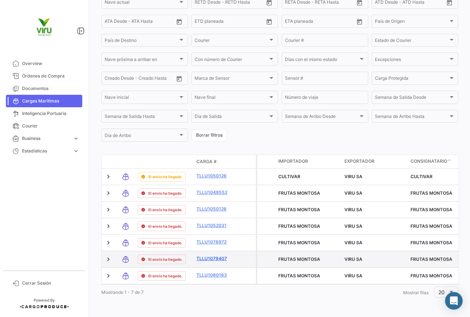
click at [216, 255] on link "TLLU1079407" at bounding box center [216, 258] width 38 height 7
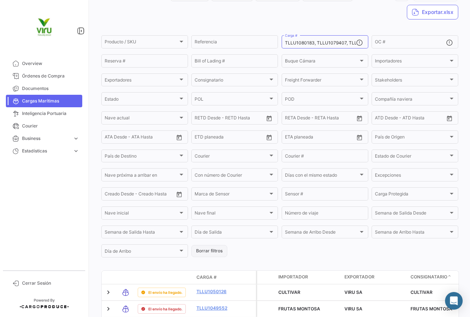
scroll to position [191, 0]
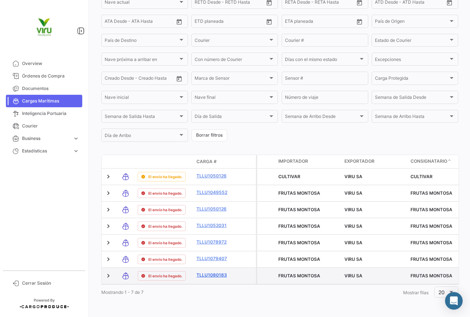
click at [217, 272] on link "TLLU1080183" at bounding box center [216, 275] width 38 height 7
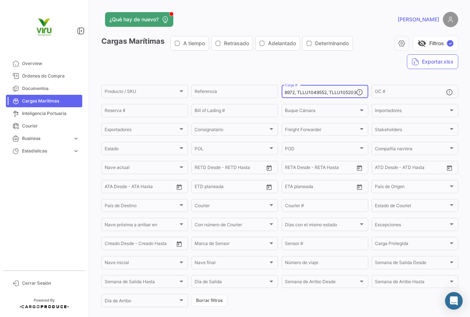
drag, startPoint x: 283, startPoint y: 92, endPoint x: 381, endPoint y: 101, distance: 97.8
click at [381, 101] on form "Producto / SKU Producto / SKU Referencia TLLU1080183, TLLU1079407, TLLU1050126,…" at bounding box center [279, 196] width 357 height 224
paste input "MRFU0024332 MMAU1300780 MMAU1373430"
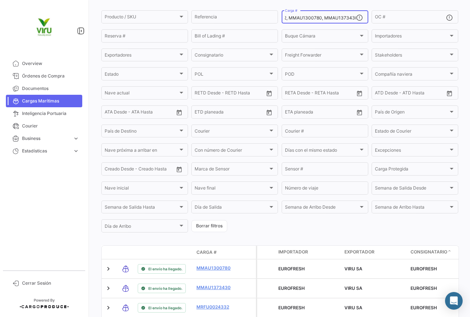
scroll to position [111, 0]
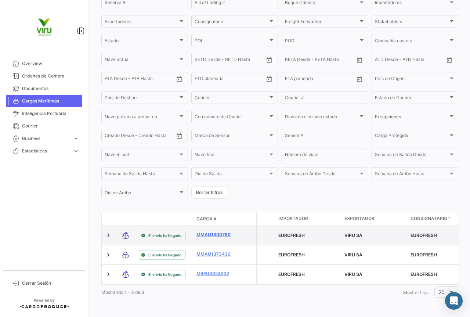
type input "MRFU0024332, MMAU1300780, MMAU1373430"
click at [219, 231] on link "MMAU1300780" at bounding box center [216, 234] width 38 height 7
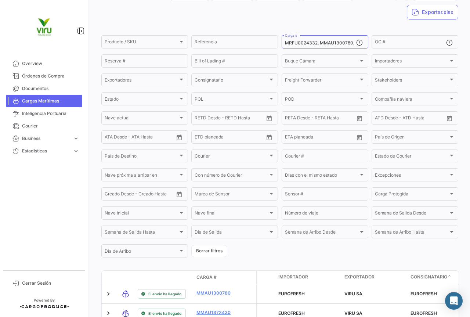
scroll to position [114, 0]
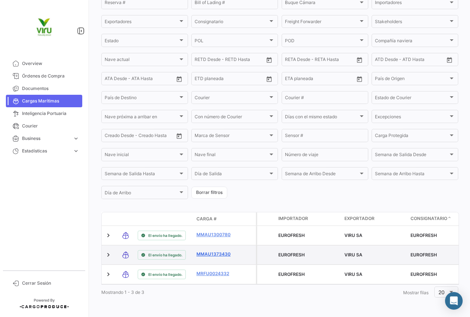
click at [209, 251] on link "MMAU1373430" at bounding box center [216, 254] width 38 height 7
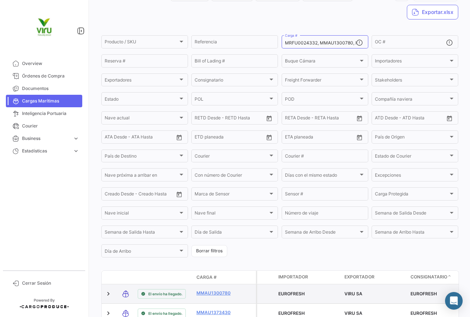
scroll to position [114, 0]
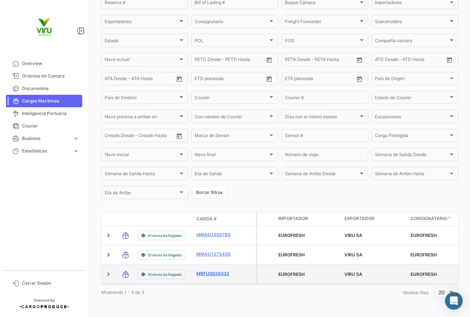
click at [215, 270] on link "MRFU0024332" at bounding box center [216, 273] width 38 height 7
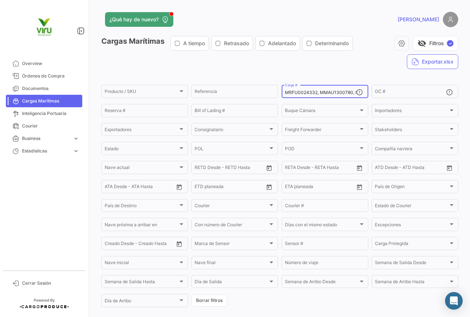
scroll to position [0, 31]
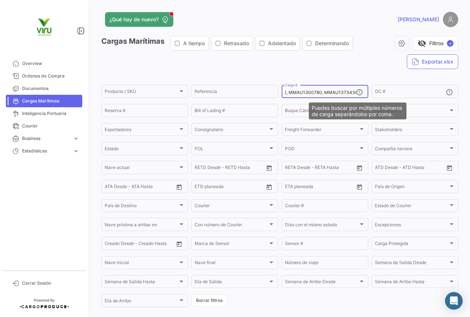
drag, startPoint x: 285, startPoint y: 92, endPoint x: 362, endPoint y: 91, distance: 77.2
click at [362, 91] on div "MRFU0024332, MMAU1300780, MMAU1373430 Carga #" at bounding box center [325, 91] width 87 height 14
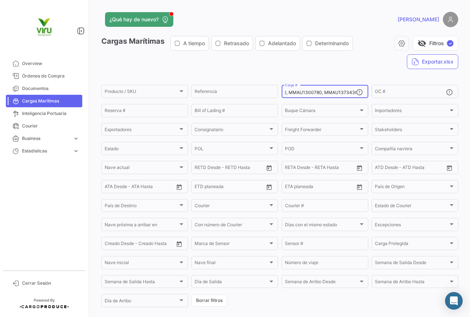
paste input "TLLU1050743"
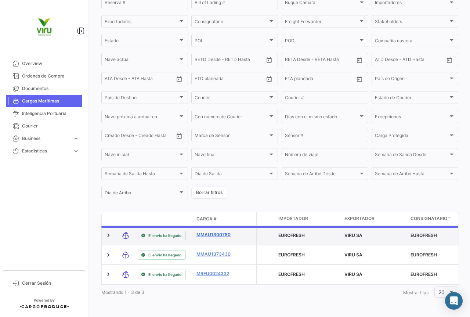
scroll to position [75, 0]
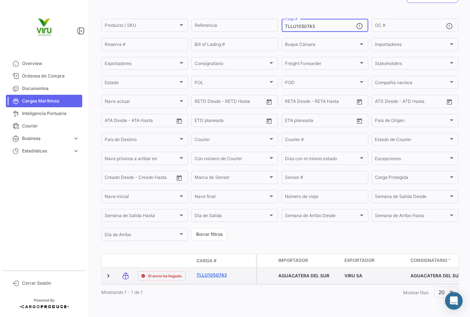
type input "TLLU1050743"
click at [215, 272] on link "TLLU1050743" at bounding box center [216, 275] width 38 height 7
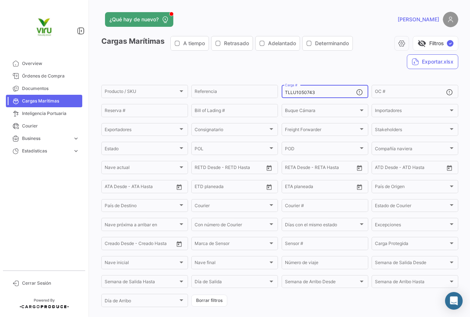
drag, startPoint x: 317, startPoint y: 91, endPoint x: 280, endPoint y: 90, distance: 37.5
click at [282, 90] on div "TLLU1050743 Carga #" at bounding box center [325, 91] width 87 height 14
paste input "MMAU142133"
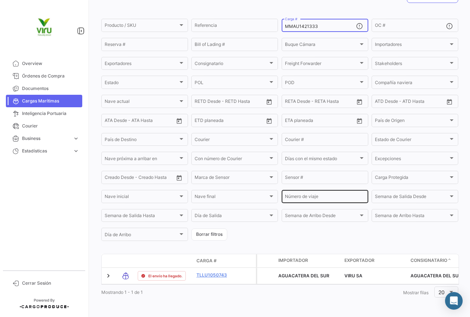
scroll to position [75, 0]
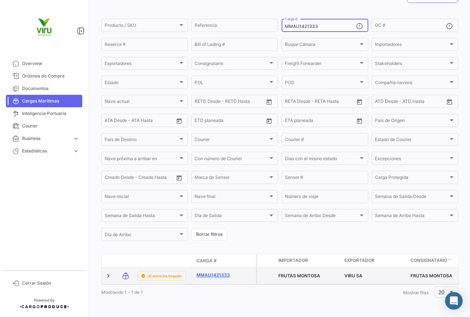
type input "MMAU1421333"
click at [220, 272] on link "MMAU1421333" at bounding box center [216, 275] width 38 height 7
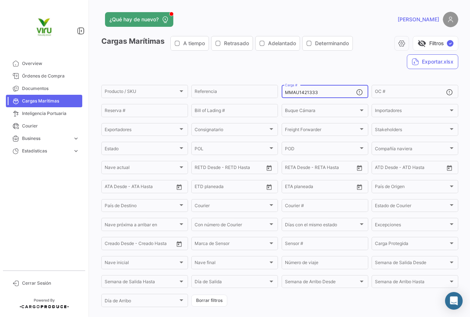
drag, startPoint x: 326, startPoint y: 94, endPoint x: 277, endPoint y: 91, distance: 48.9
click at [277, 91] on form "Producto / SKU Producto / SKU Referencia MMAU1421333 Carga # OC # Reserva # Bil…" at bounding box center [279, 196] width 357 height 224
paste input "19470"
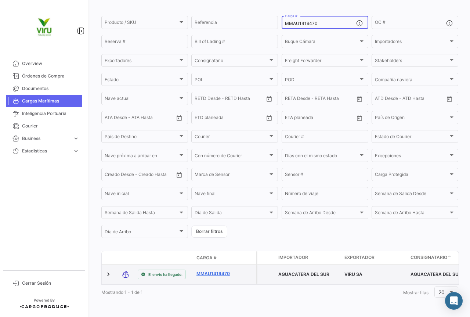
type input "MMAU1419470"
click at [220, 270] on link "MMAU1419470" at bounding box center [216, 273] width 38 height 7
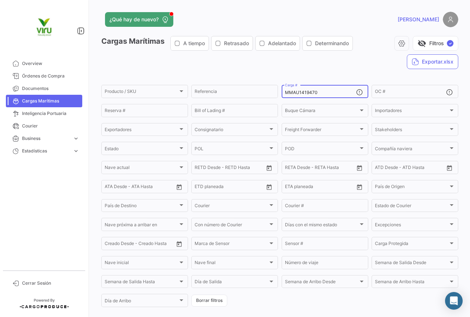
drag, startPoint x: 321, startPoint y: 94, endPoint x: 279, endPoint y: 87, distance: 42.9
click at [279, 87] on form "Producto / SKU Producto / SKU Referencia MMAU1419470 Carga # OC # Reserva # Bil…" at bounding box center [279, 196] width 357 height 224
paste input "TLLU1051098 MMAU1369338"
click at [312, 92] on input "TLLU1051098 MMAU1369338" at bounding box center [320, 92] width 71 height 5
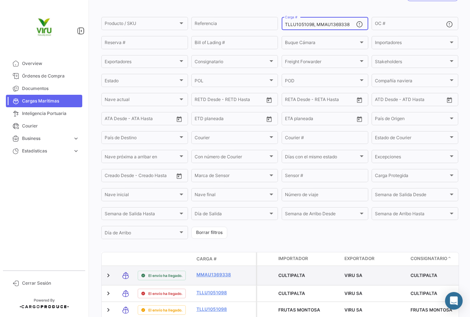
scroll to position [105, 0]
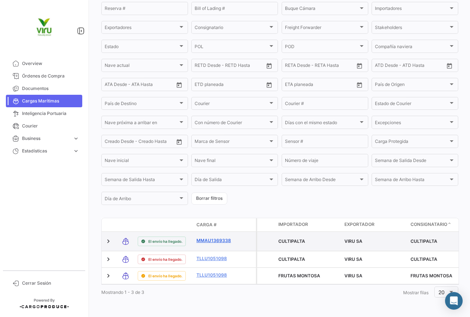
type input "TLLU1051098, MMAU1369338"
click at [214, 237] on link "MMAU1369338" at bounding box center [216, 240] width 38 height 7
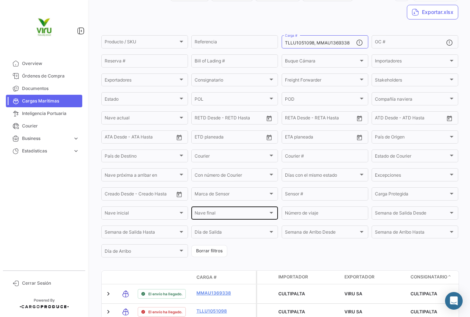
scroll to position [114, 0]
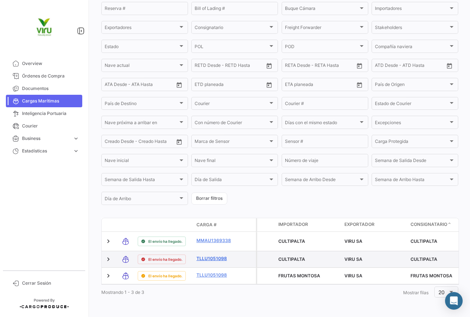
click at [216, 255] on link "TLLU1051098" at bounding box center [216, 258] width 38 height 7
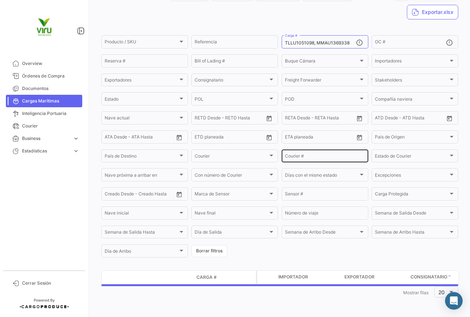
scroll to position [114, 0]
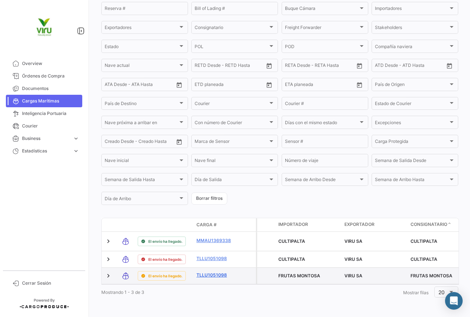
click at [215, 272] on link "TLLU1051098" at bounding box center [216, 275] width 38 height 7
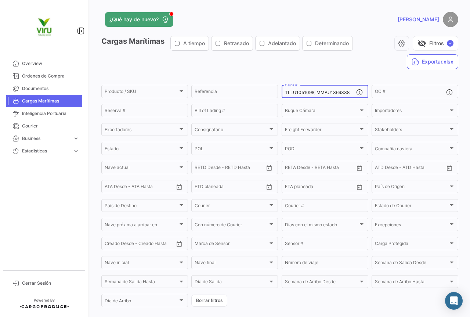
drag, startPoint x: 284, startPoint y: 92, endPoint x: 352, endPoint y: 98, distance: 68.6
click at [352, 98] on mat-form-field "TLLU1051098, MMAU1369338 Carga #" at bounding box center [325, 91] width 87 height 15
paste input "MRFU0022535"
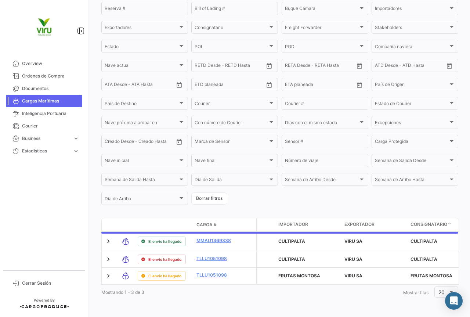
scroll to position [75, 0]
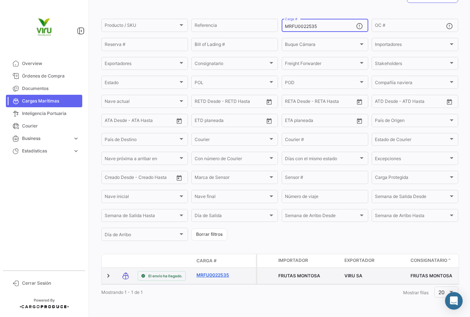
type input "MRFU0022535"
click at [215, 272] on link "MRFU0022535" at bounding box center [216, 275] width 38 height 7
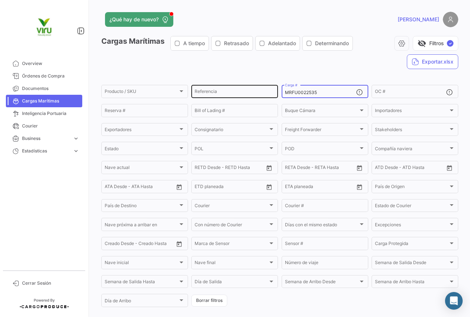
drag, startPoint x: 321, startPoint y: 93, endPoint x: 276, endPoint y: 96, distance: 45.7
click at [285, 96] on div "MRFU0022535 Carga #" at bounding box center [320, 91] width 71 height 14
paste input "MAU1391687"
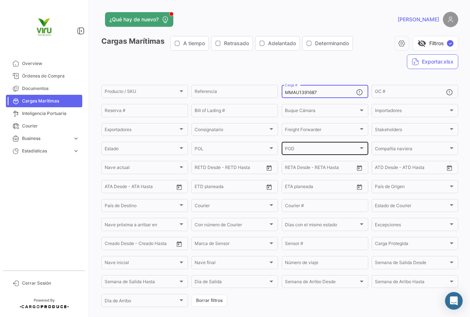
scroll to position [73, 0]
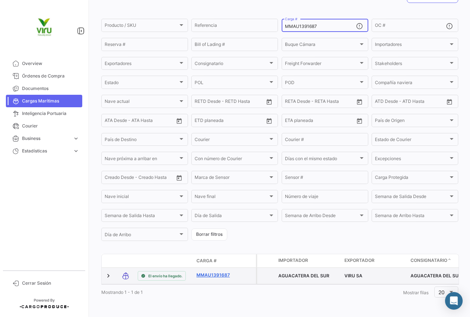
type input "MMAU1391687"
click at [223, 272] on link "MMAU1391687" at bounding box center [216, 275] width 38 height 7
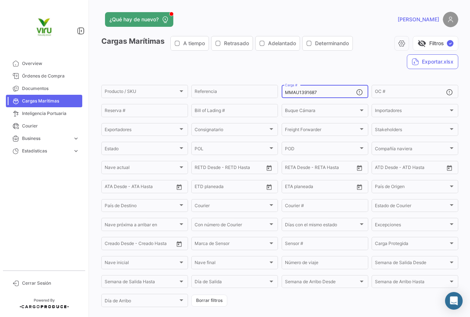
drag, startPoint x: 324, startPoint y: 93, endPoint x: 283, endPoint y: 94, distance: 41.2
click at [285, 94] on input "MMAU1391687" at bounding box center [320, 92] width 71 height 5
paste input "CAU6009843"
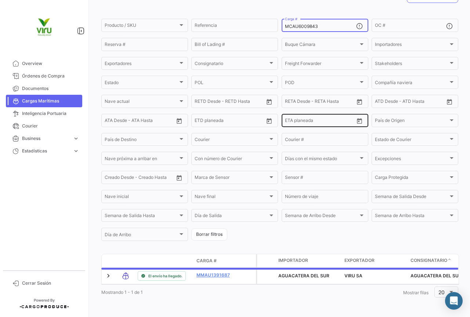
scroll to position [75, 0]
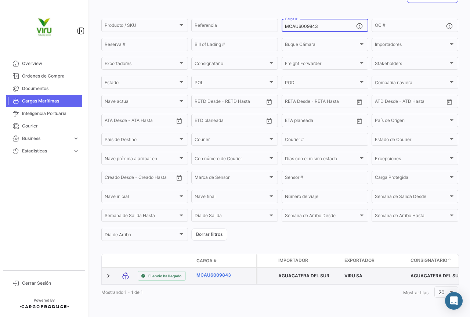
type input "MCAU6009843"
click at [214, 272] on link "MCAU6009843" at bounding box center [216, 275] width 38 height 7
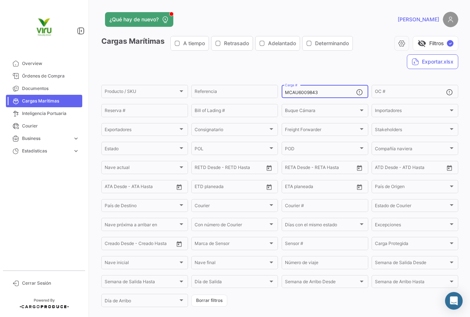
drag, startPoint x: 324, startPoint y: 93, endPoint x: 279, endPoint y: 91, distance: 45.2
click at [279, 91] on form "Producto / SKU Producto / SKU Referencia MCAU6009843 Carga # OC # Reserva # Bil…" at bounding box center [279, 196] width 357 height 224
paste input "MAU1367905"
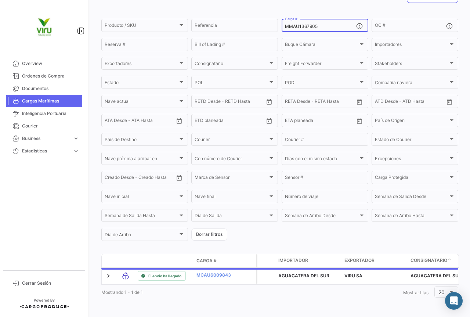
scroll to position [75, 0]
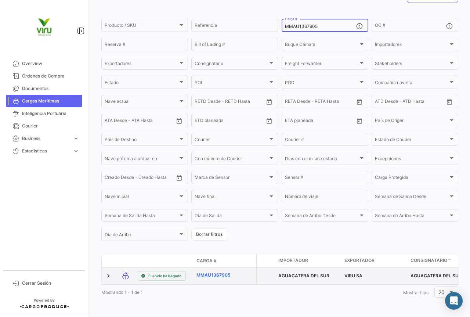
type input "MMAU1367905"
click at [223, 272] on link "MMAU1367905" at bounding box center [216, 275] width 38 height 7
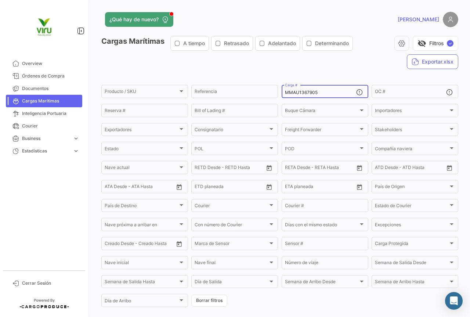
drag, startPoint x: 325, startPoint y: 90, endPoint x: 294, endPoint y: 90, distance: 31.6
click at [294, 90] on div "MMAU1367905 Carga #" at bounding box center [320, 91] width 71 height 14
drag, startPoint x: 328, startPoint y: 92, endPoint x: 282, endPoint y: 88, distance: 46.1
click at [282, 88] on div "MMAU1367905 Carga #" at bounding box center [325, 91] width 87 height 14
paste input "23825"
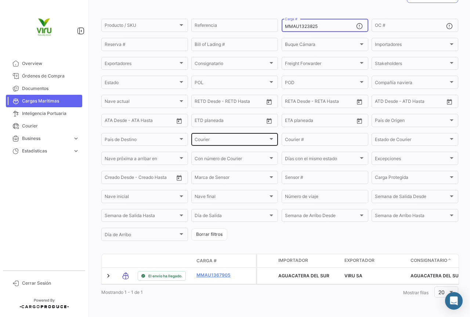
scroll to position [75, 0]
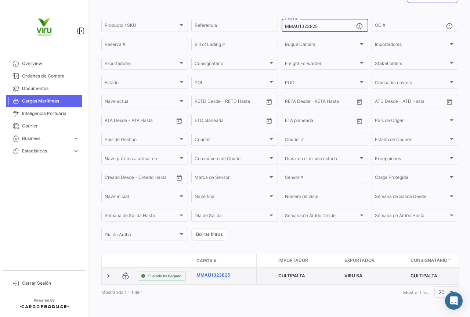
type input "MMAU1323825"
click at [220, 272] on link "MMAU1323825" at bounding box center [216, 275] width 38 height 7
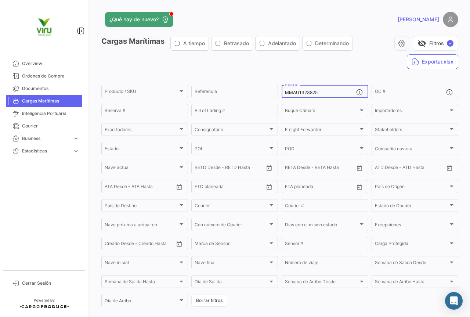
drag, startPoint x: 325, startPoint y: 95, endPoint x: 279, endPoint y: 90, distance: 45.8
click at [279, 90] on form "Producto / SKU Producto / SKU Referencia MMAU1323825 Carga # OC # Reserva # Bil…" at bounding box center [279, 196] width 357 height 224
paste input "70236 MMAU1301976"
click at [315, 90] on div "MMAU1370236 MMAU1301976 Carga #" at bounding box center [320, 91] width 71 height 14
click at [315, 93] on input "MMAU1370236 MMAU1301976" at bounding box center [320, 92] width 71 height 5
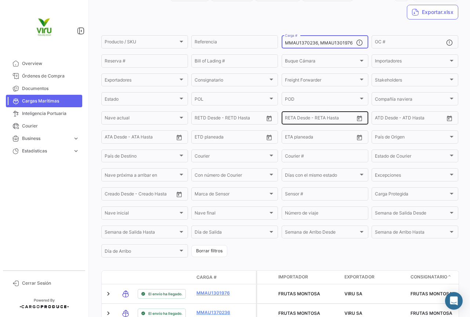
scroll to position [94, 0]
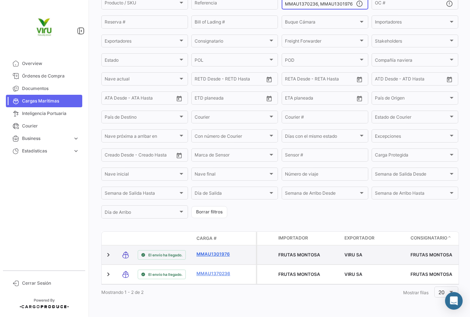
type input "MMAU1370236, MMAU1301976"
click at [227, 251] on link "MMAU1301976" at bounding box center [216, 254] width 38 height 7
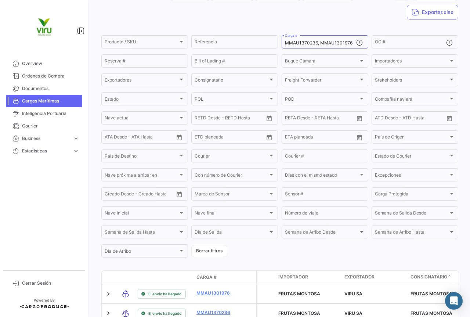
scroll to position [86, 0]
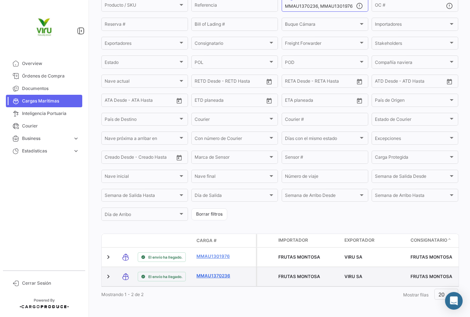
click at [210, 274] on link "MMAU1370236" at bounding box center [216, 276] width 38 height 7
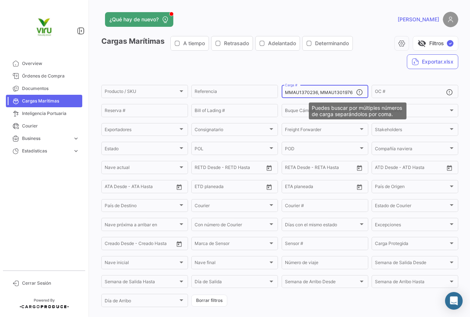
drag, startPoint x: 283, startPoint y: 94, endPoint x: 359, endPoint y: 95, distance: 76.0
click at [359, 95] on div "MMAU1370236, MMAU1301976 Carga #" at bounding box center [325, 91] width 87 height 14
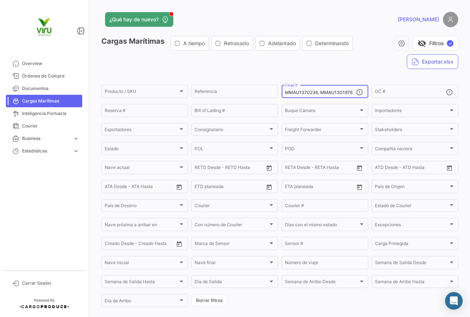
paste input "04574 MMAU1354385"
click at [314, 92] on input "MMAU1304574 MMAU1354385" at bounding box center [320, 92] width 71 height 5
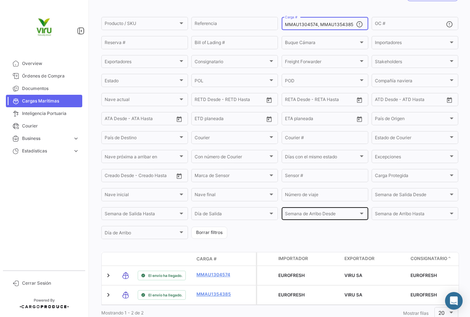
scroll to position [94, 0]
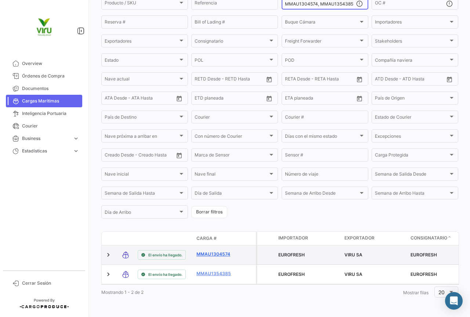
type input "MMAU1304574, MMAU1354385"
click at [224, 251] on link "MMAU1304574" at bounding box center [216, 254] width 38 height 7
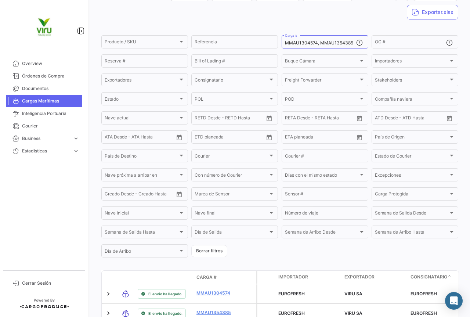
scroll to position [94, 0]
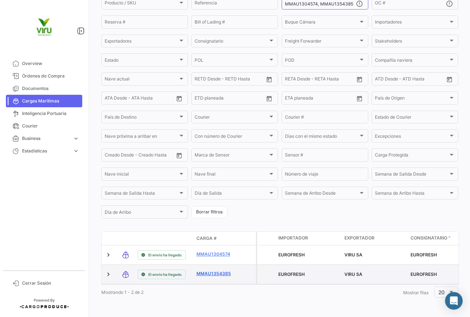
click at [213, 270] on link "MMAU1354385" at bounding box center [216, 273] width 38 height 7
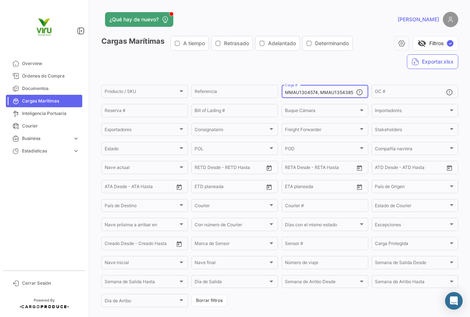
drag, startPoint x: 284, startPoint y: 92, endPoint x: 367, endPoint y: 86, distance: 83.6
click at [367, 86] on form "Producto / SKU Producto / SKU Referencia MMAU1304574, MMAU1354385 Carga # OC # …" at bounding box center [279, 196] width 357 height 224
paste input "98932 MRFU0007211 MMAU1302627 MMAU1382129"
click at [286, 93] on input "MMAU1398932 MRFU0007211 MMAU1302627 MMAU1382129" at bounding box center [320, 92] width 71 height 5
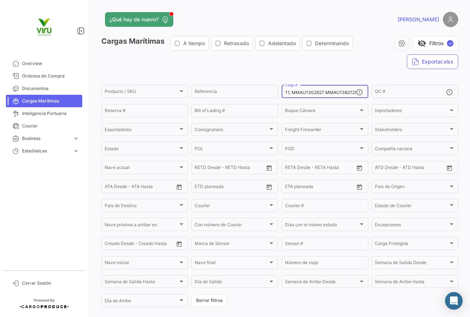
click at [320, 92] on input "MMAU1398932 MRFU0007211, MMAU1302627 MMAU1382129" at bounding box center [320, 92] width 71 height 5
click at [321, 92] on input "MMAU1398932 MRFU0007211, MMAU1302627 MMAU1382129" at bounding box center [320, 92] width 71 height 5
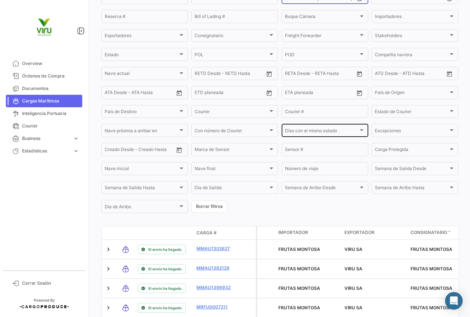
scroll to position [133, 0]
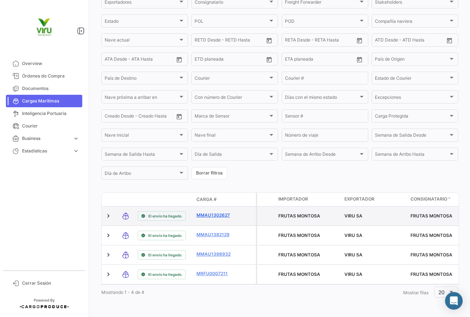
type input "MMAU1398932, MRFU0007211, MMAU1302627, MMAU1382129"
click at [216, 212] on link "MMAU1302627" at bounding box center [216, 215] width 38 height 7
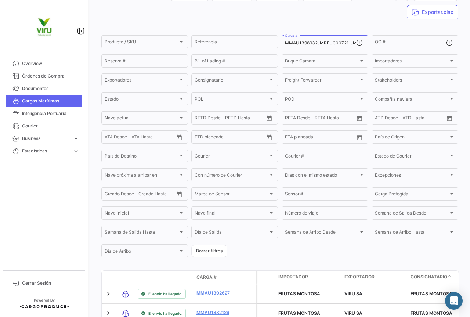
scroll to position [133, 0]
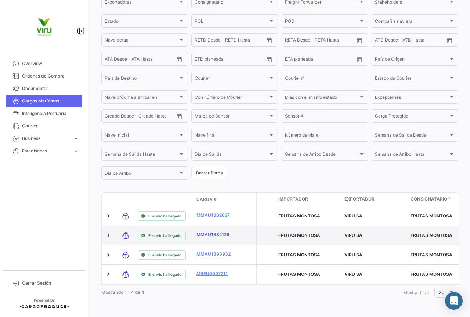
click at [216, 231] on link "MMAU1382129" at bounding box center [216, 234] width 38 height 7
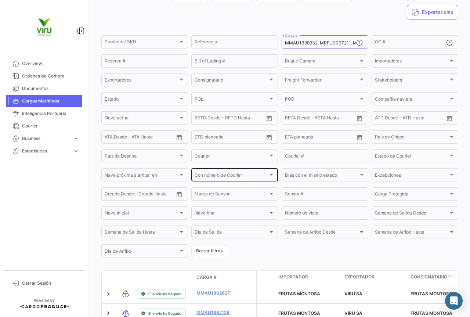
scroll to position [133, 0]
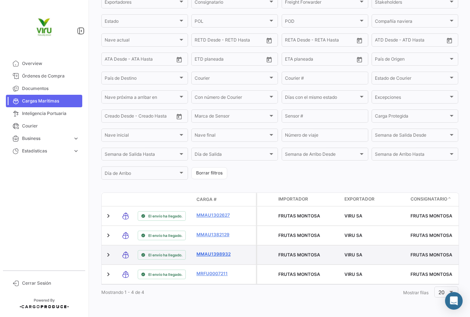
click at [213, 251] on link "MMAU1398932" at bounding box center [216, 254] width 38 height 7
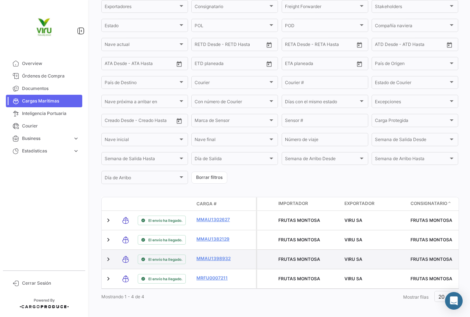
scroll to position [133, 0]
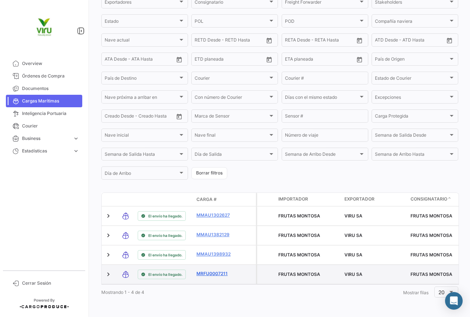
click at [208, 270] on link "MRFU0007211" at bounding box center [216, 273] width 38 height 7
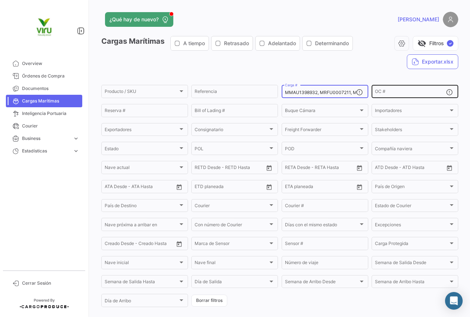
scroll to position [0, 63]
drag, startPoint x: 284, startPoint y: 92, endPoint x: 392, endPoint y: 92, distance: 108.0
click at [0, 0] on div "Producto / SKU Producto / SKU Referencia MMAU1398932, MRFU0007211, MMAU1302627,…" at bounding box center [0, 0] width 0 height 0
paste input "57342 MMAU1321972"
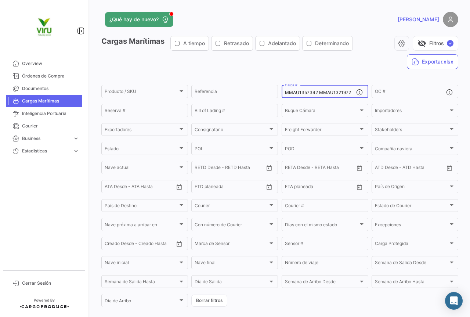
click at [314, 93] on input "MMAU1357342 MMAU1321972" at bounding box center [320, 92] width 71 height 5
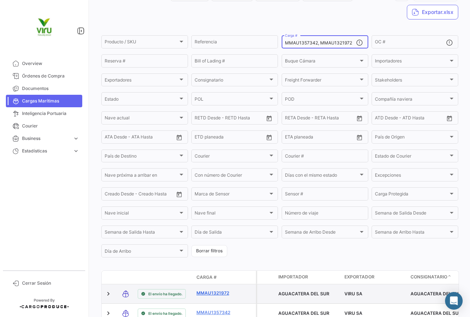
scroll to position [68, 0]
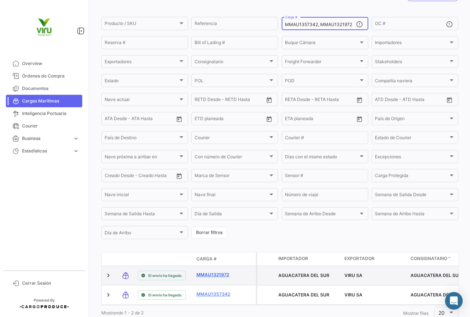
type input "MMAU1357342, MMAU1321972"
click at [199, 276] on link "MMAU1321972" at bounding box center [216, 274] width 38 height 7
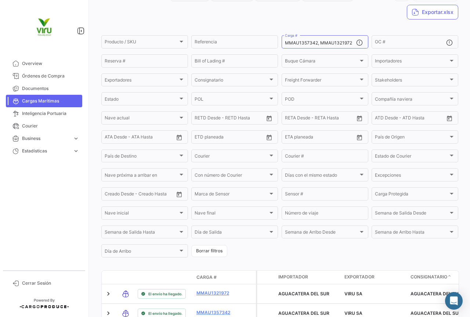
scroll to position [94, 0]
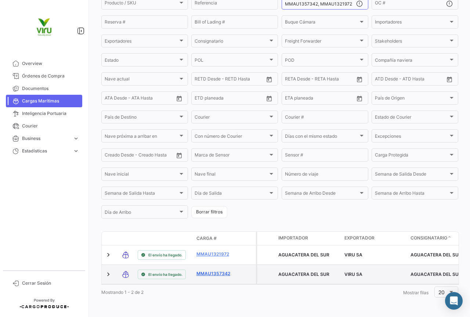
click at [214, 271] on link "MMAU1357342" at bounding box center [216, 273] width 38 height 7
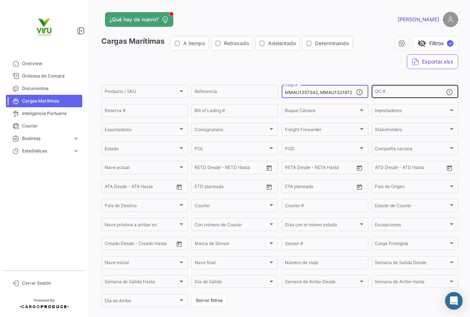
drag, startPoint x: 284, startPoint y: 93, endPoint x: 371, endPoint y: 93, distance: 86.7
click at [0, 0] on div "Producto / SKU Producto / SKU Referencia MMAU1357342, MMAU1321972 Carga # OC # …" at bounding box center [0, 0] width 0 height 0
paste input "06495"
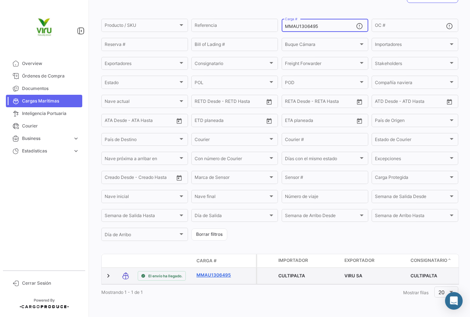
scroll to position [75, 0]
type input "MMAU1306495"
click at [217, 272] on link "MMAU1306495" at bounding box center [216, 275] width 38 height 7
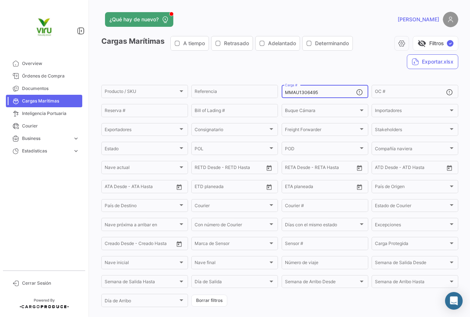
drag, startPoint x: 319, startPoint y: 94, endPoint x: 282, endPoint y: 94, distance: 36.7
click at [282, 94] on div "MMAU1306495 Carga #" at bounding box center [325, 91] width 87 height 14
paste input "ZMOU555091"
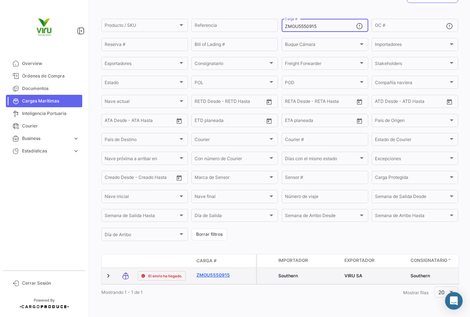
type input "ZMOU5550915"
click at [219, 272] on link "ZMOU5550915" at bounding box center [216, 275] width 38 height 7
